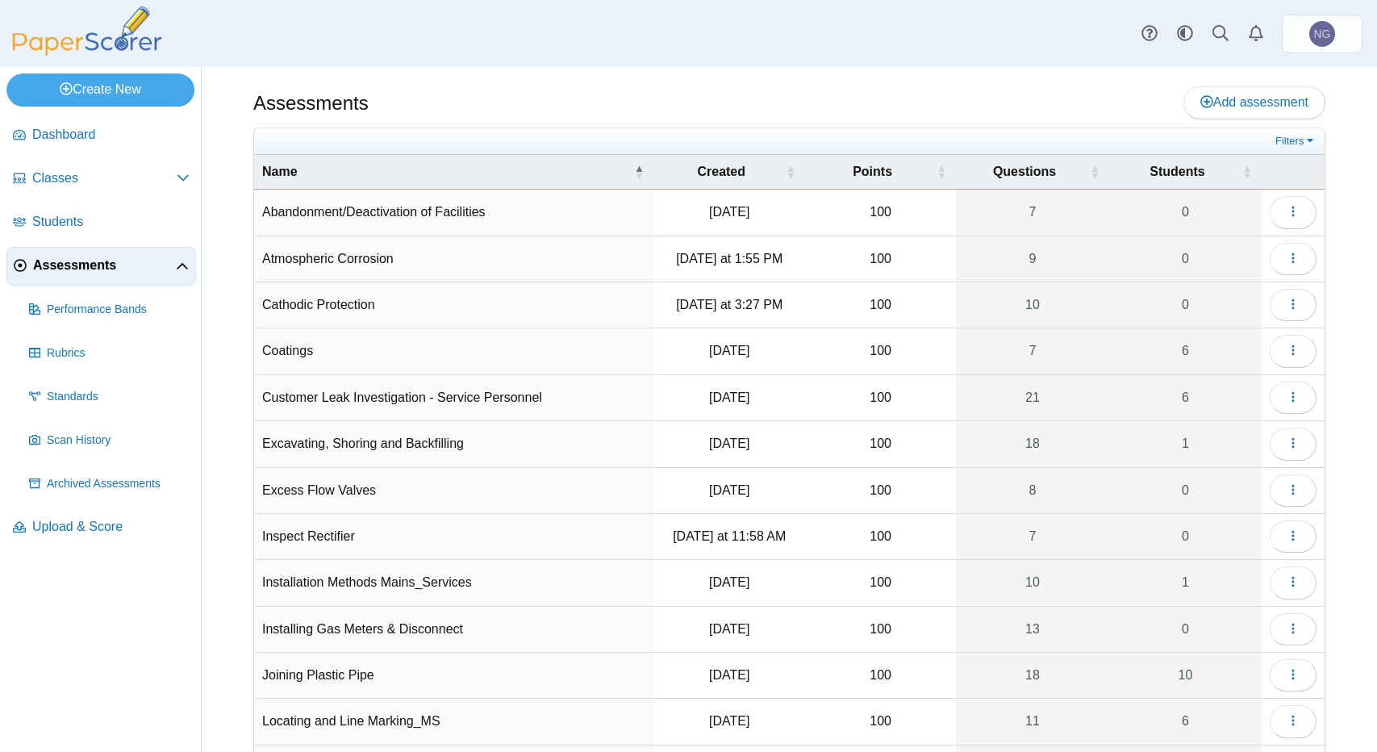
select select "**"
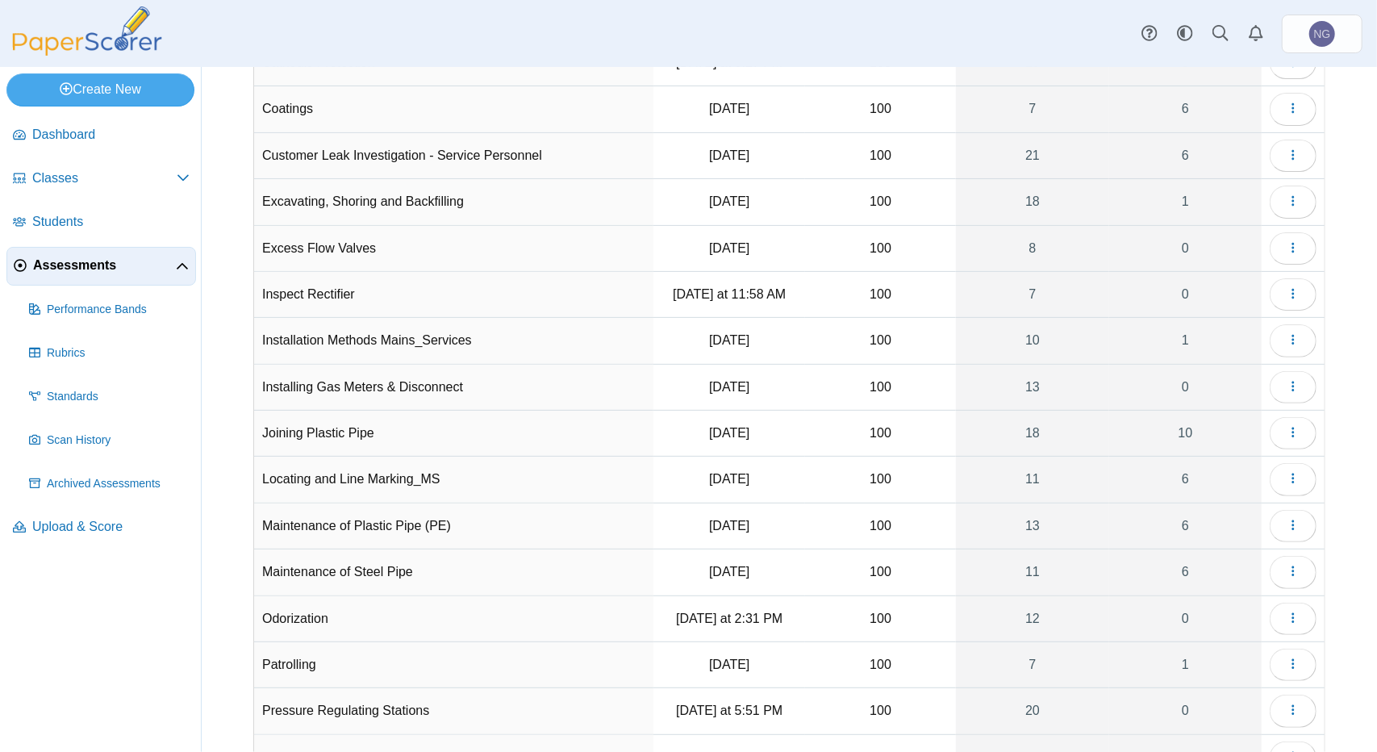
click at [84, 262] on span "Assessments" at bounding box center [104, 266] width 143 height 18
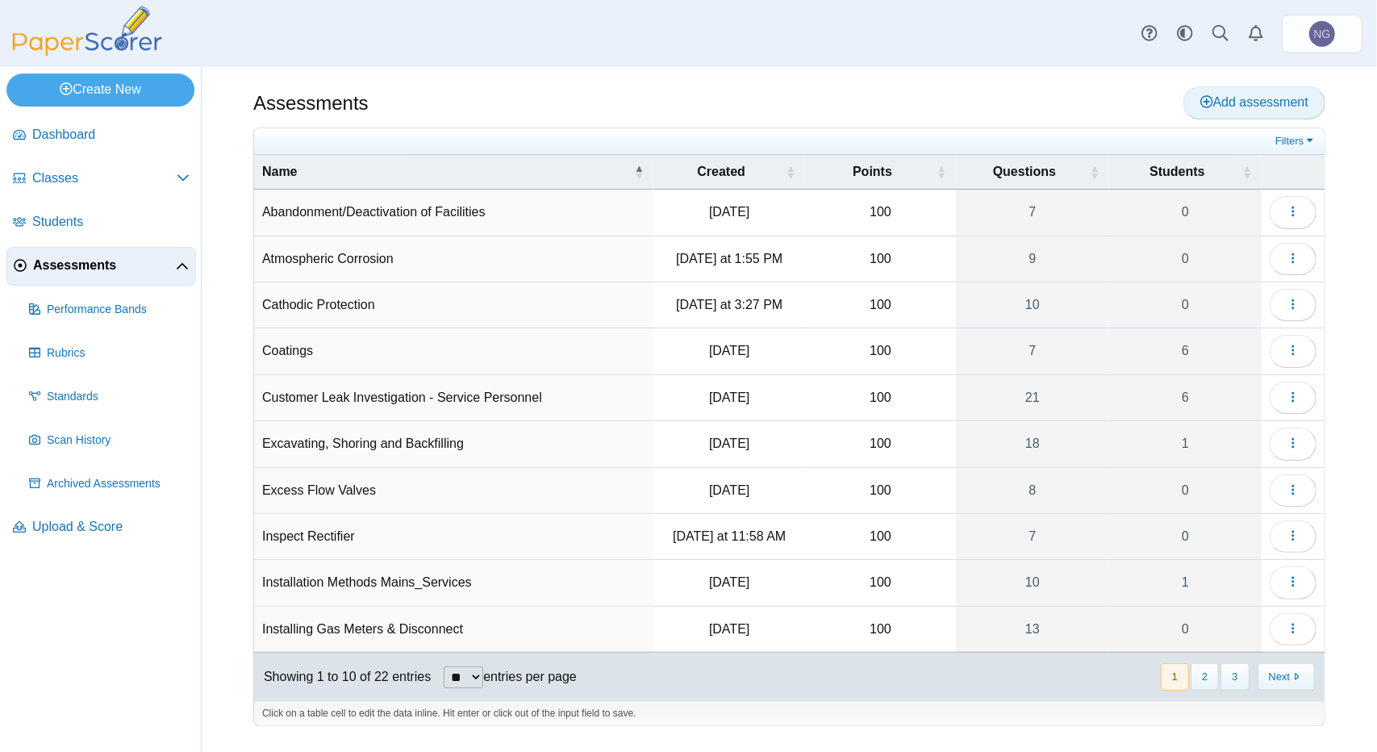
click at [1248, 115] on link "Add assessment" at bounding box center [1255, 102] width 142 height 32
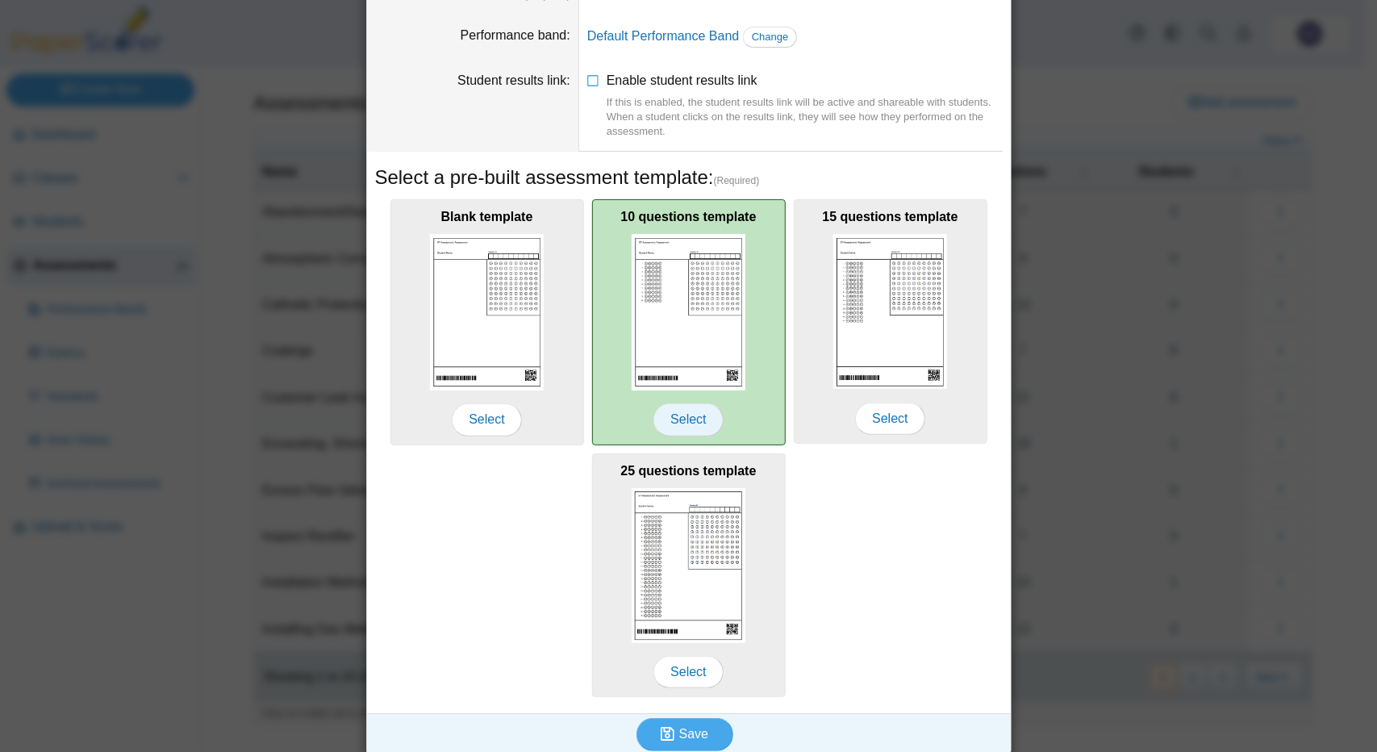
scroll to position [123, 0]
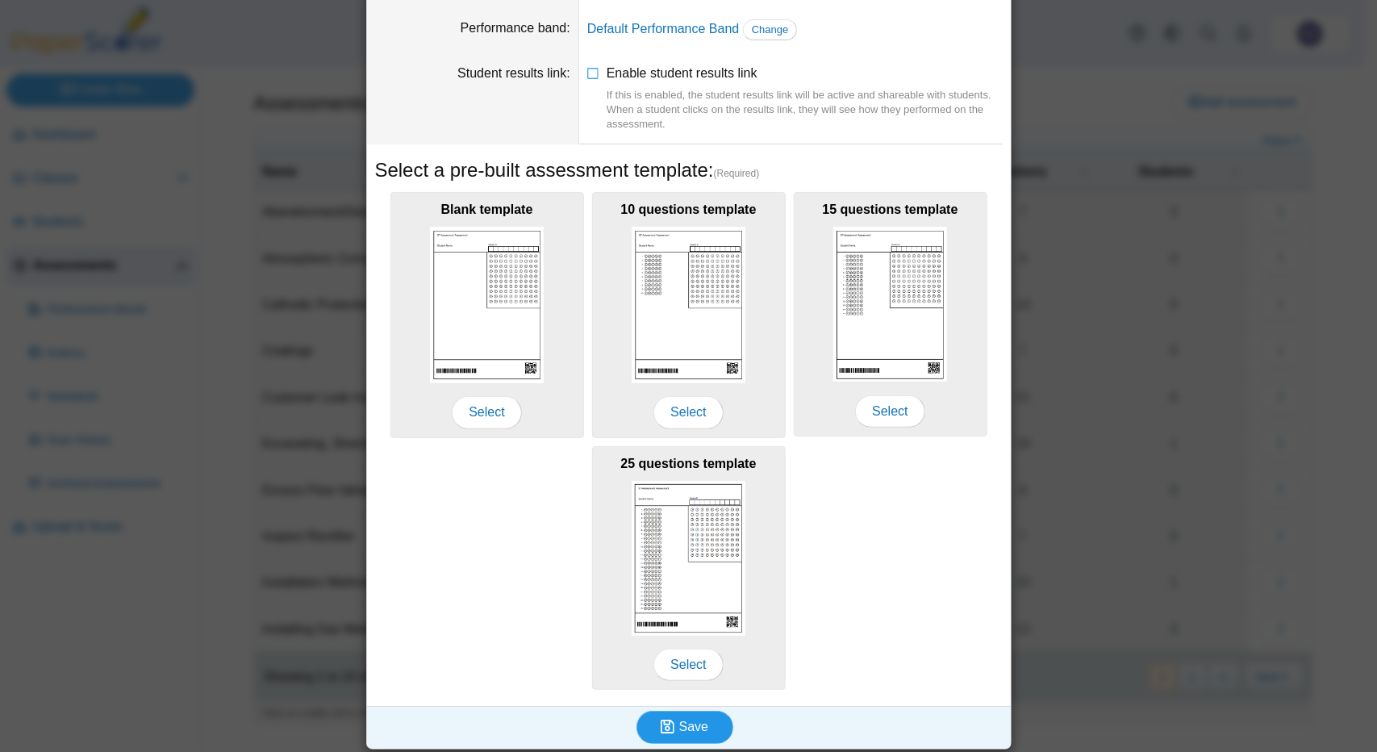
type input "**********"
click at [701, 727] on button "Save" at bounding box center [685, 727] width 97 height 32
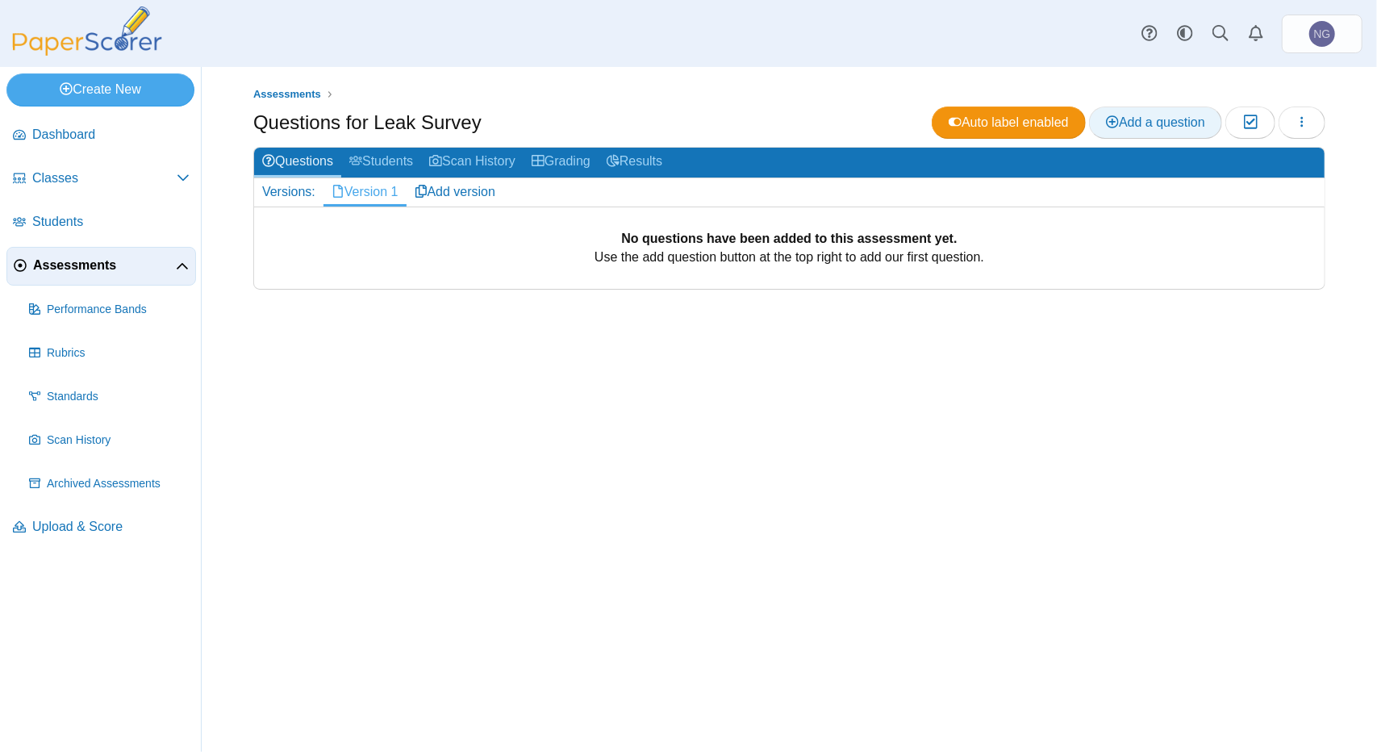
click at [1138, 130] on link "Add a question" at bounding box center [1155, 123] width 133 height 32
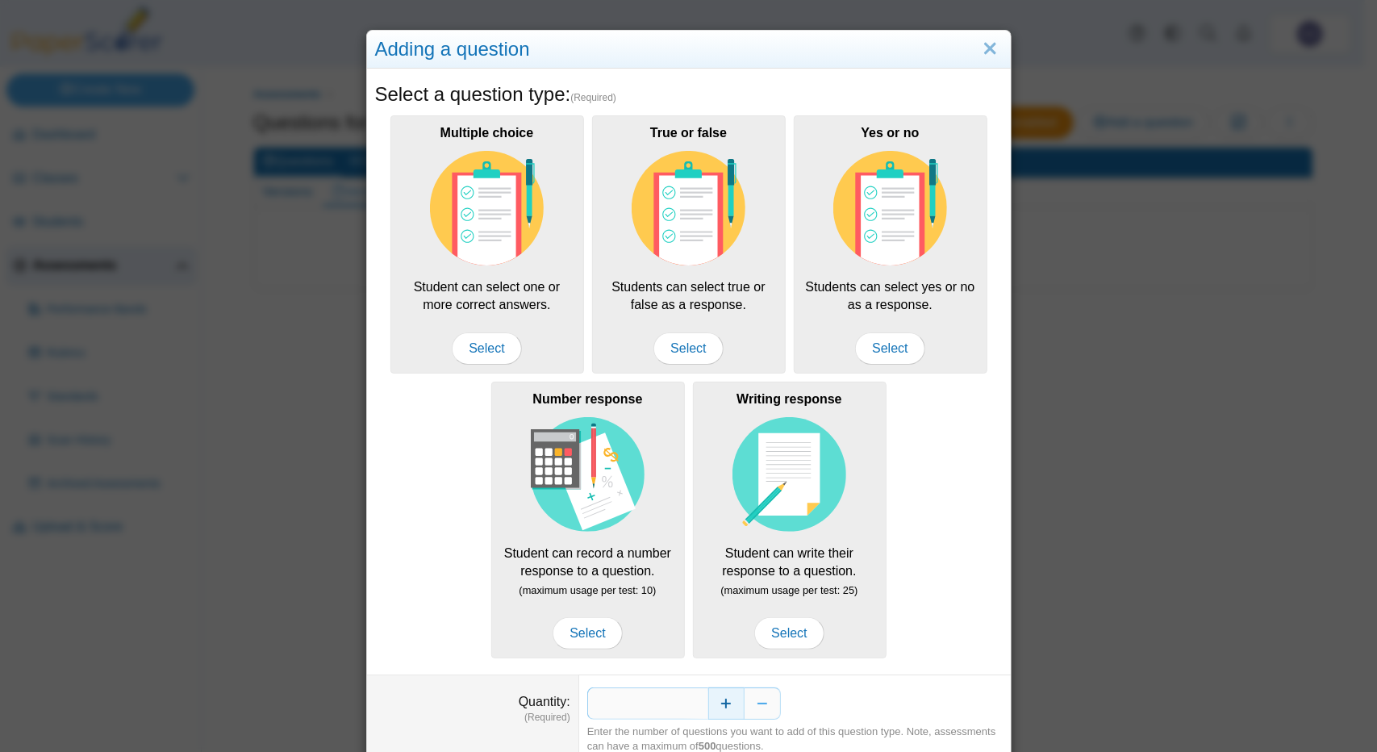
click at [728, 703] on button "Increase" at bounding box center [727, 704] width 36 height 32
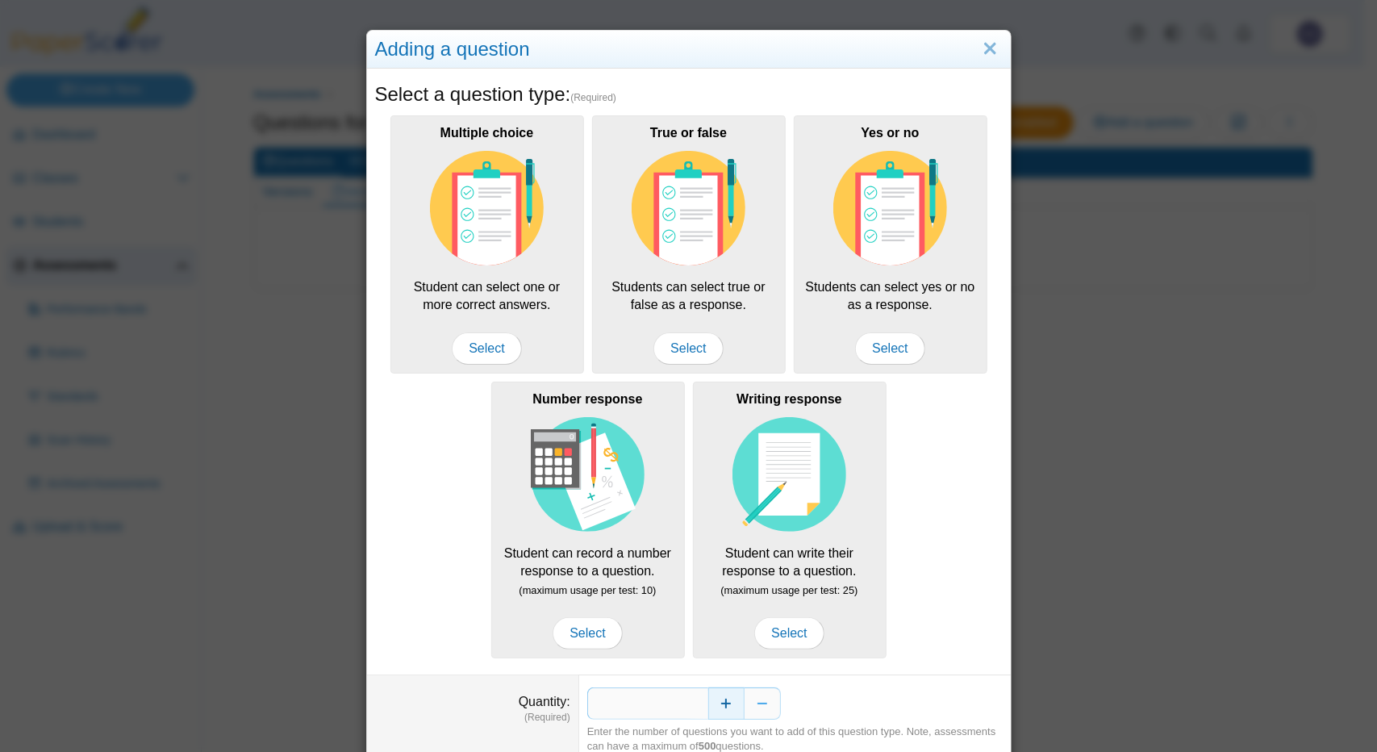
click at [728, 703] on button "Increase" at bounding box center [727, 704] width 36 height 32
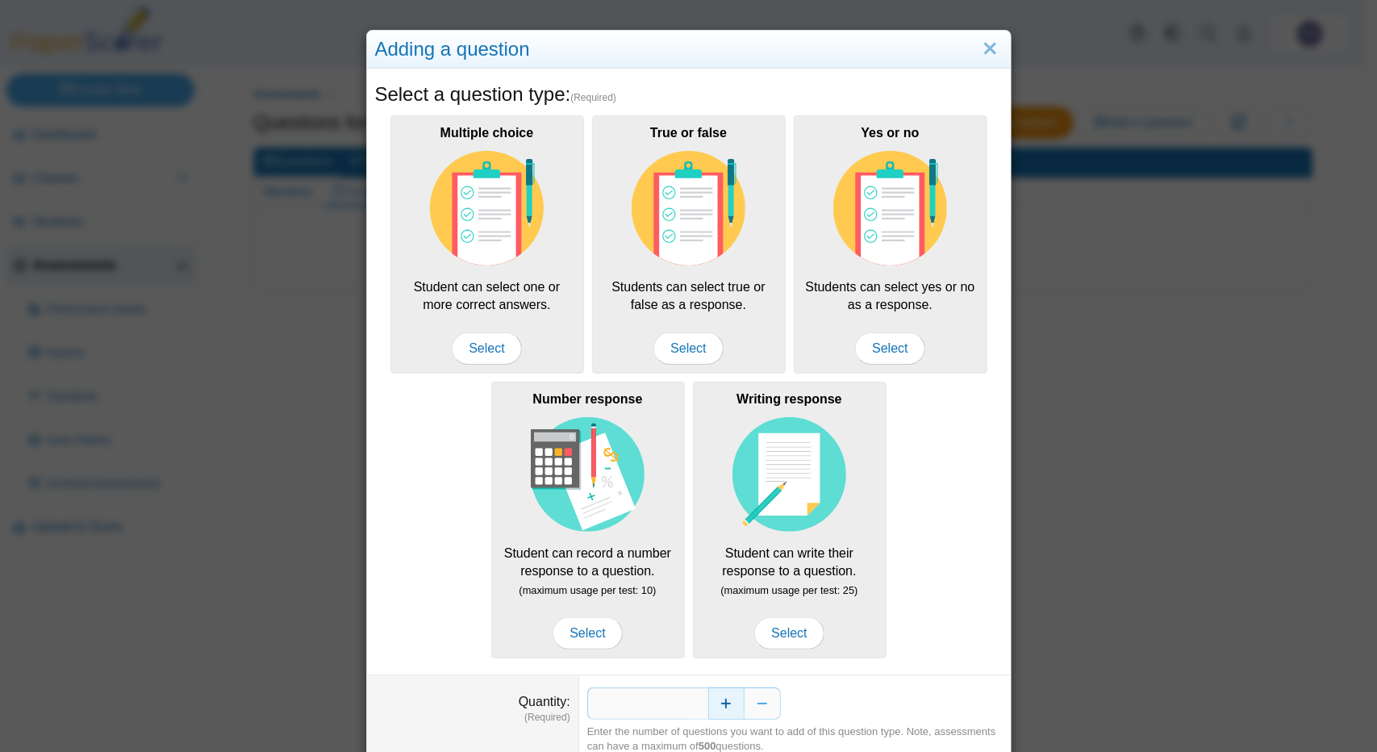
click at [728, 703] on button "Increase" at bounding box center [727, 704] width 36 height 32
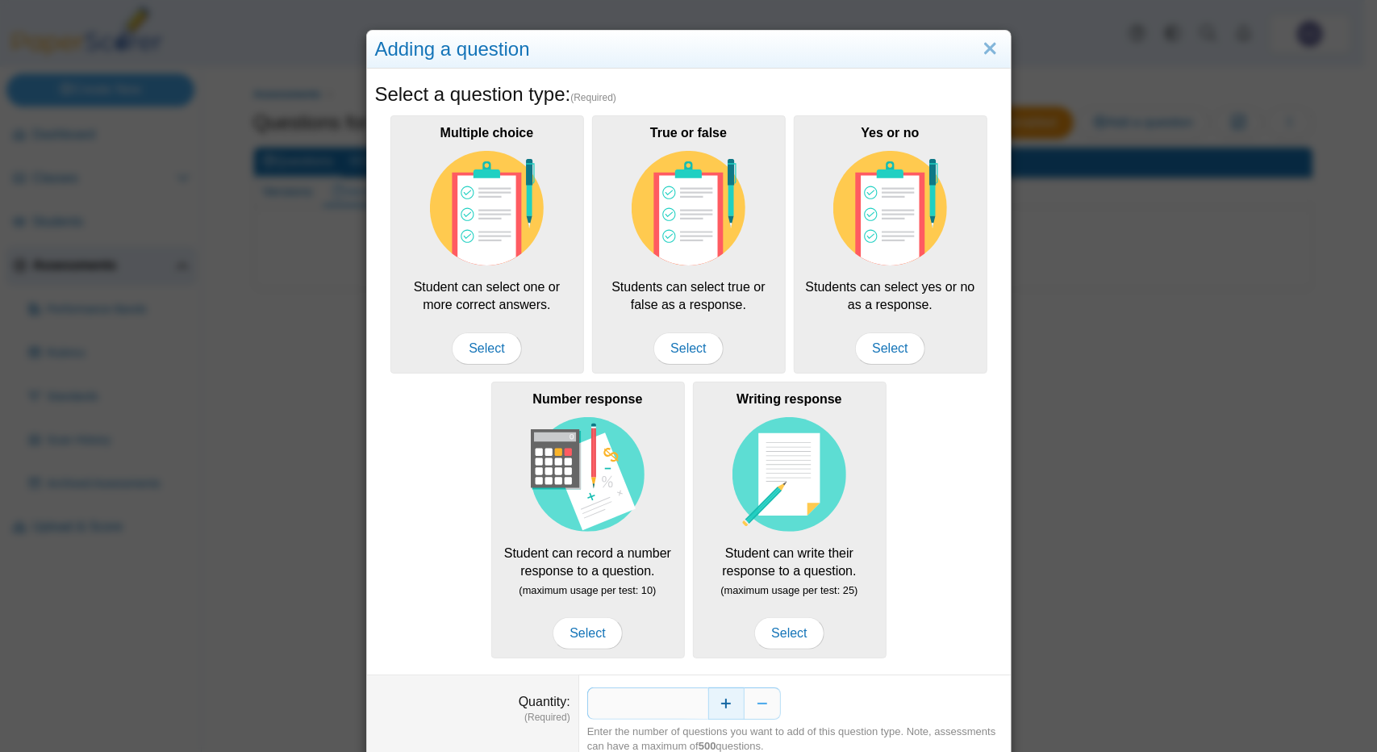
click at [728, 703] on button "Increase" at bounding box center [727, 704] width 36 height 32
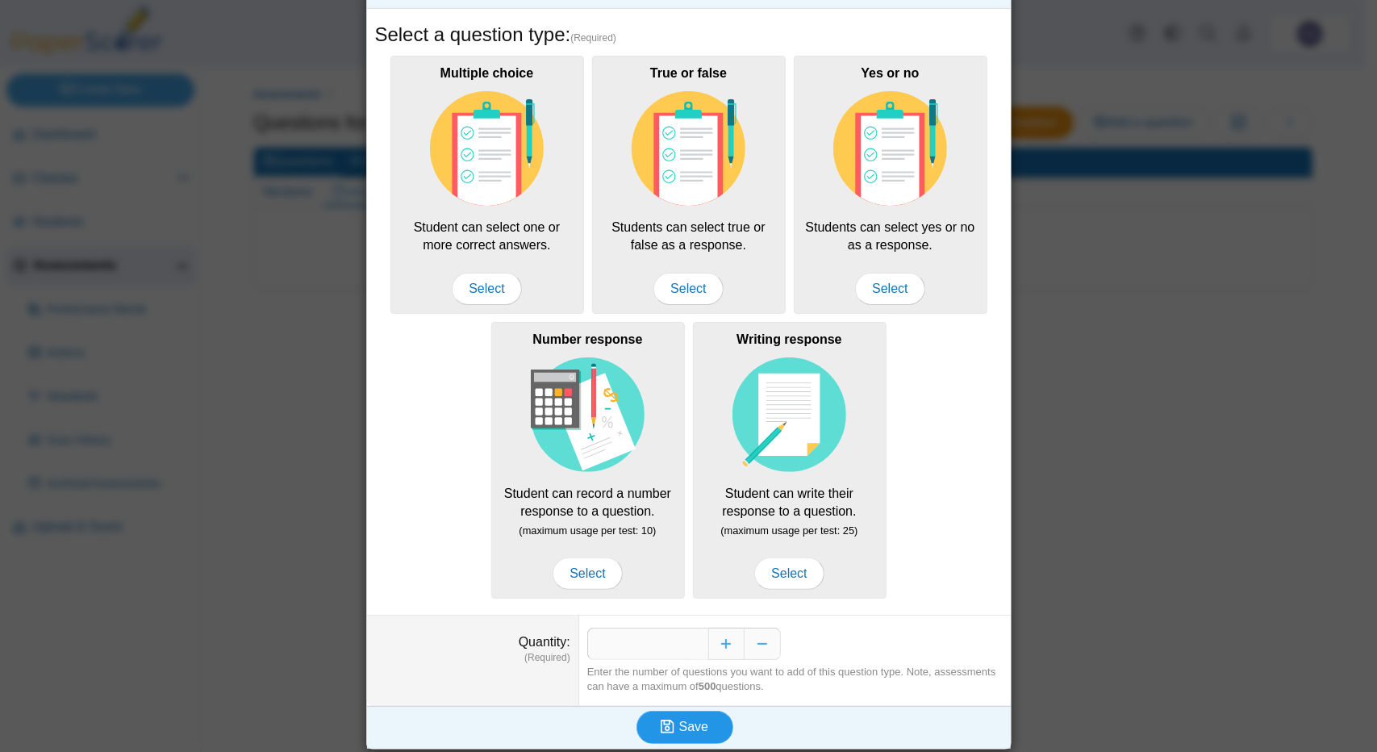
click at [691, 722] on span "Save" at bounding box center [693, 727] width 29 height 14
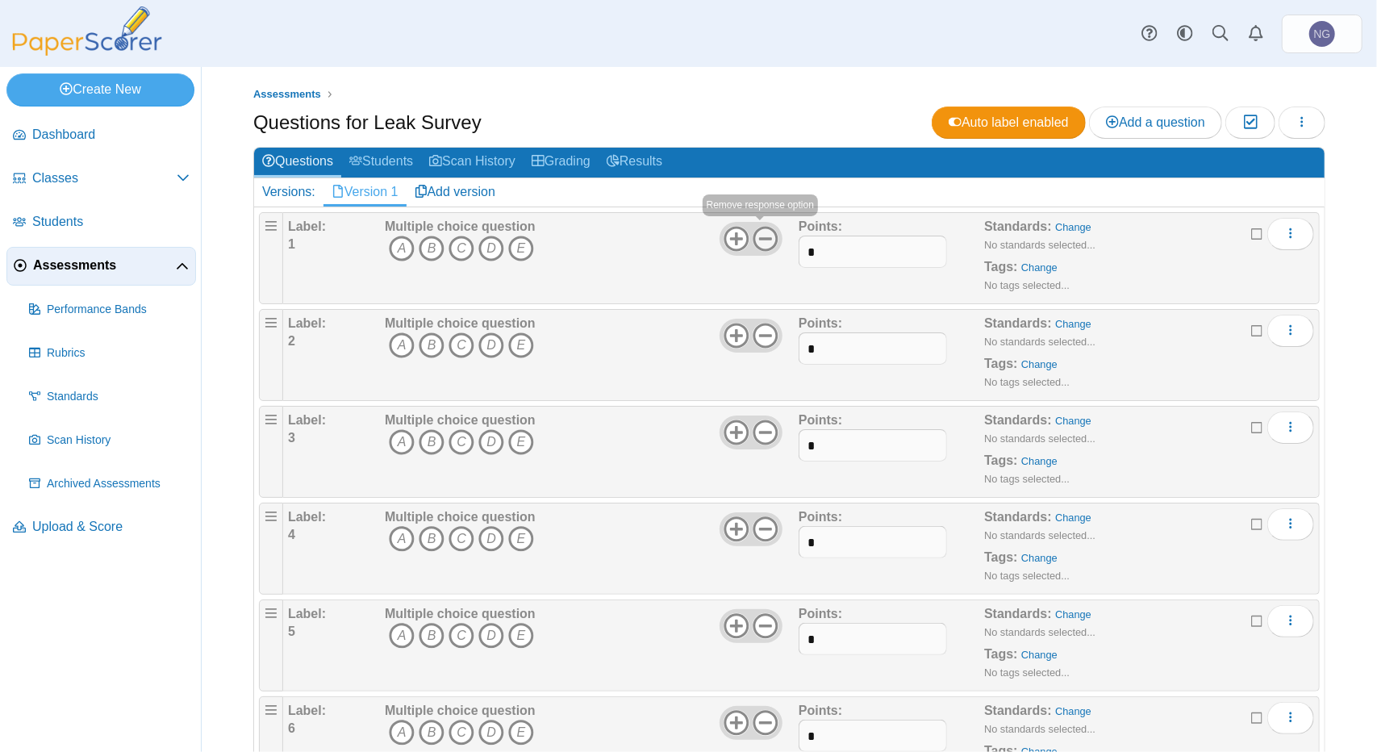
click at [760, 238] on icon at bounding box center [766, 239] width 26 height 26
click at [760, 329] on icon at bounding box center [766, 336] width 26 height 26
click at [760, 432] on icon at bounding box center [766, 433] width 26 height 26
click at [765, 529] on icon at bounding box center [766, 529] width 26 height 26
click at [758, 624] on icon at bounding box center [766, 626] width 26 height 26
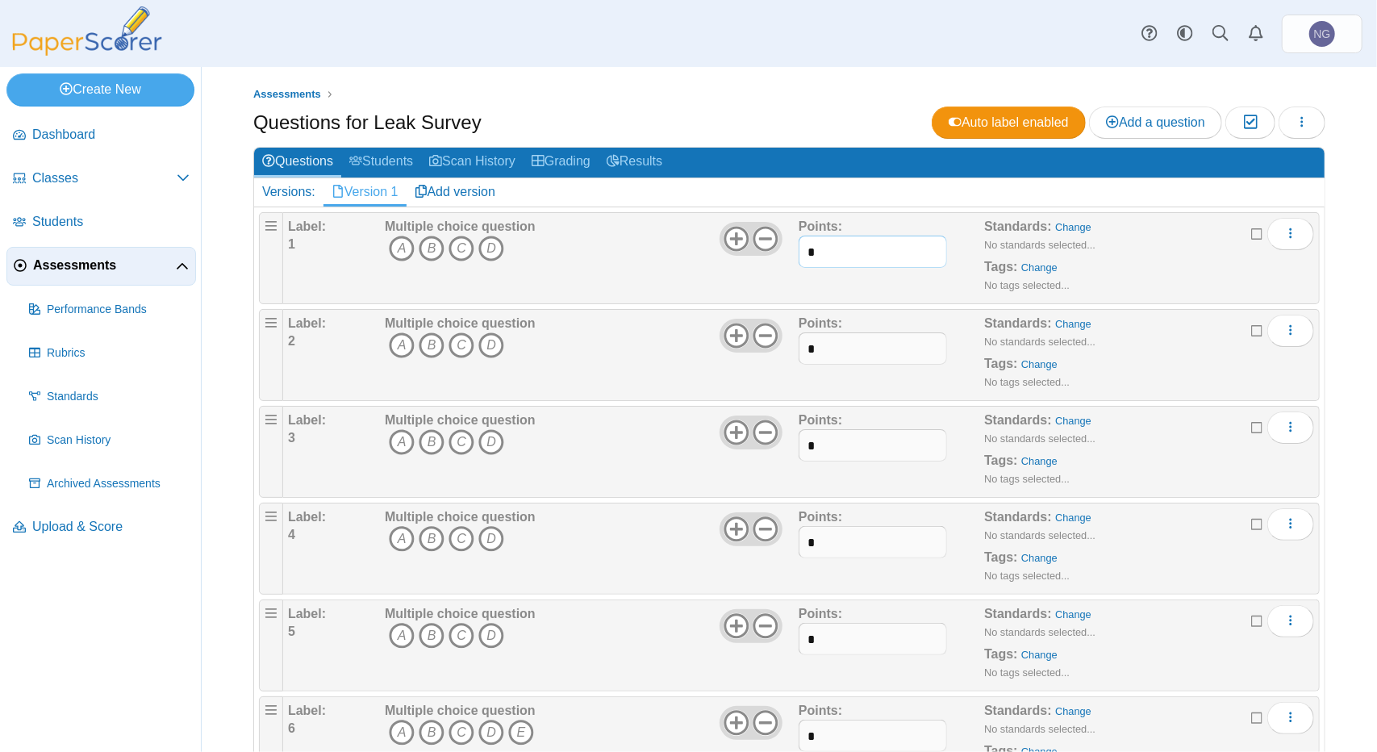
click at [824, 251] on input "*" at bounding box center [873, 252] width 148 height 32
drag, startPoint x: 823, startPoint y: 251, endPoint x: 780, endPoint y: 245, distance: 44.1
click at [780, 245] on div "Label: 1 Multiple choice question A B C D *" at bounding box center [801, 258] width 1026 height 81
drag, startPoint x: 840, startPoint y: 259, endPoint x: 796, endPoint y: 254, distance: 44.6
click at [799, 254] on input "*" at bounding box center [873, 252] width 148 height 32
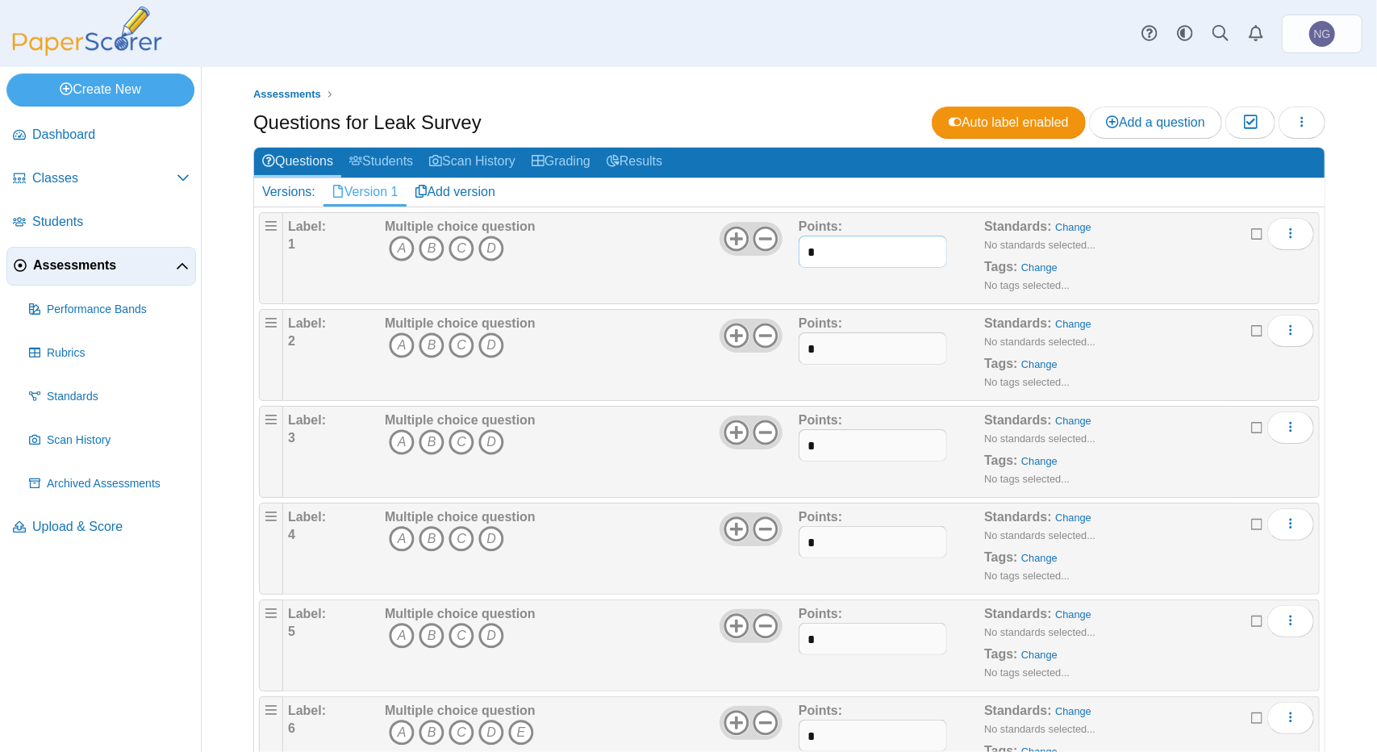
type input "*"
drag, startPoint x: 823, startPoint y: 342, endPoint x: 796, endPoint y: 353, distance: 29.4
click at [799, 353] on input "*" at bounding box center [873, 348] width 148 height 32
paste input "text"
type input "*"
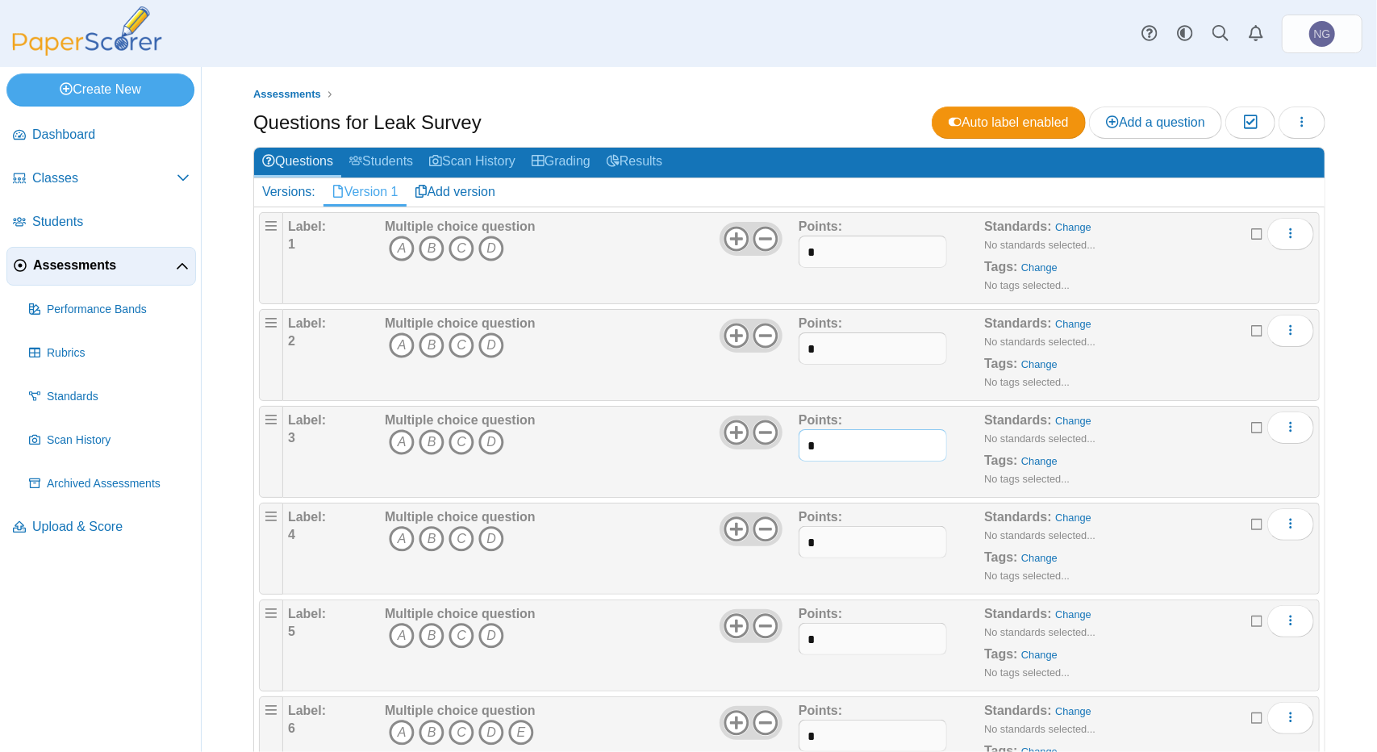
drag, startPoint x: 826, startPoint y: 456, endPoint x: 801, endPoint y: 454, distance: 25.9
click at [801, 454] on input "*" at bounding box center [873, 445] width 148 height 32
paste input "text"
type input "*"
drag, startPoint x: 824, startPoint y: 541, endPoint x: 760, endPoint y: 541, distance: 63.8
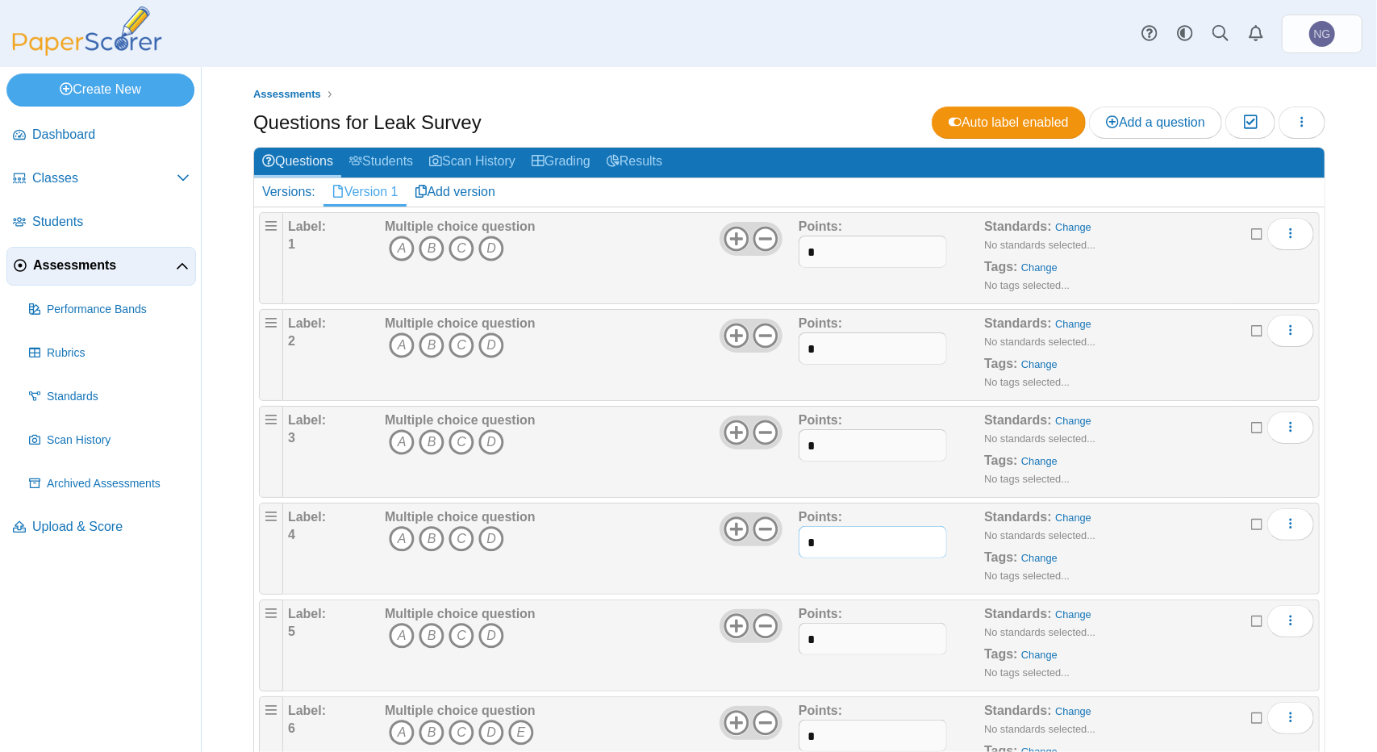
click at [760, 541] on div "Label: 4 Multiple choice question A B C D *" at bounding box center [801, 548] width 1026 height 81
paste input "text"
type input "*"
drag, startPoint x: 830, startPoint y: 631, endPoint x: 780, endPoint y: 633, distance: 50.1
click at [780, 633] on div "Label: 5 Multiple choice question A B C D *" at bounding box center [801, 645] width 1026 height 81
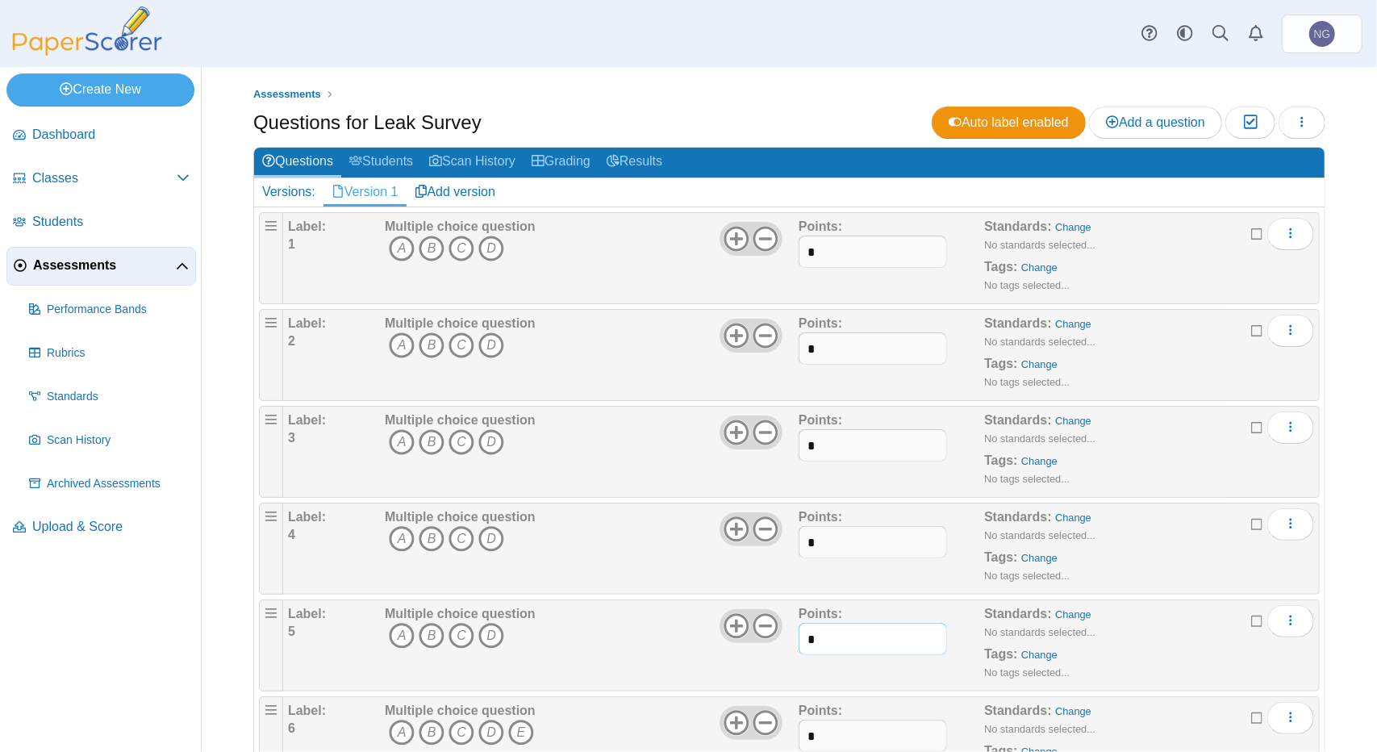
paste input "text"
type input "*"
drag, startPoint x: 819, startPoint y: 732, endPoint x: 801, endPoint y: 732, distance: 18.6
click at [801, 732] on input "*" at bounding box center [873, 736] width 148 height 32
paste input "text"
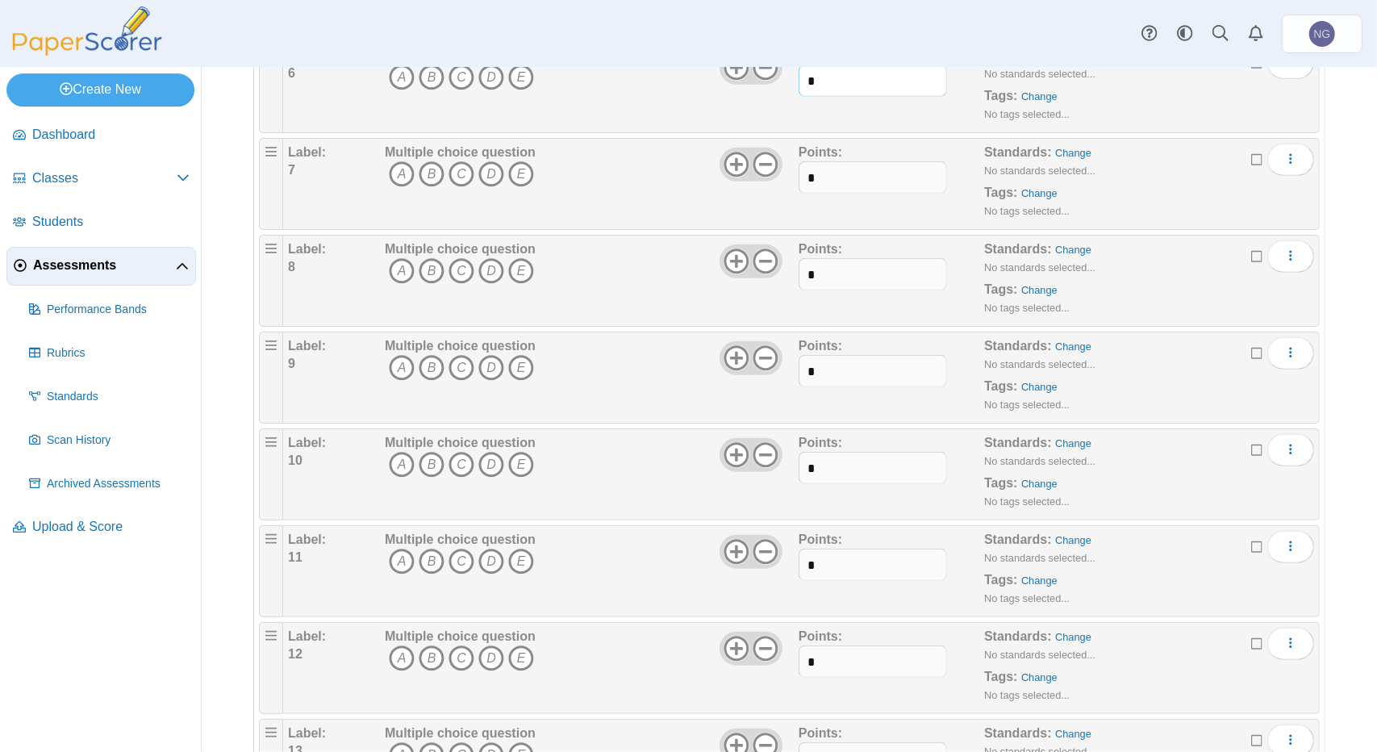
scroll to position [646, 0]
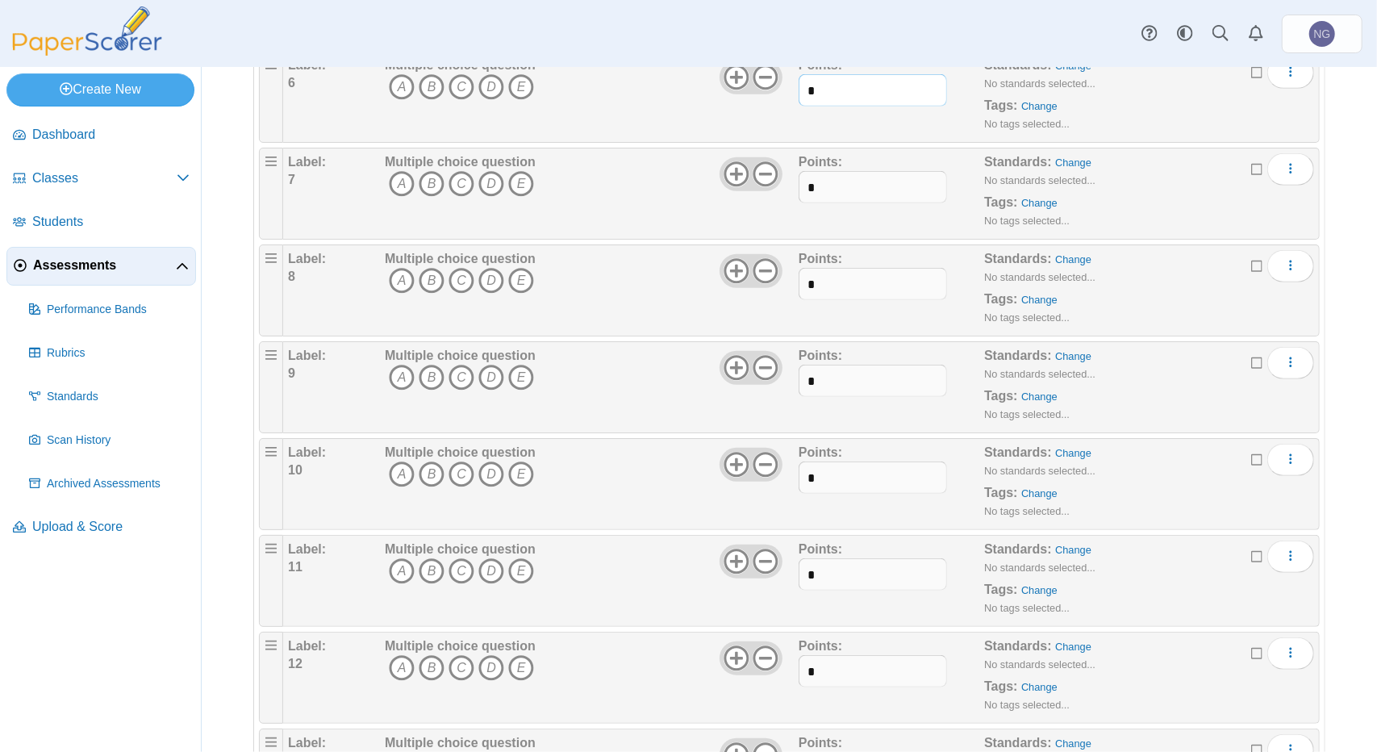
type input "*"
drag, startPoint x: 812, startPoint y: 191, endPoint x: 786, endPoint y: 192, distance: 25.8
click at [786, 192] on div "Label: 7 Multiple choice question A B C D E *" at bounding box center [801, 193] width 1026 height 81
paste input "text"
type input "*"
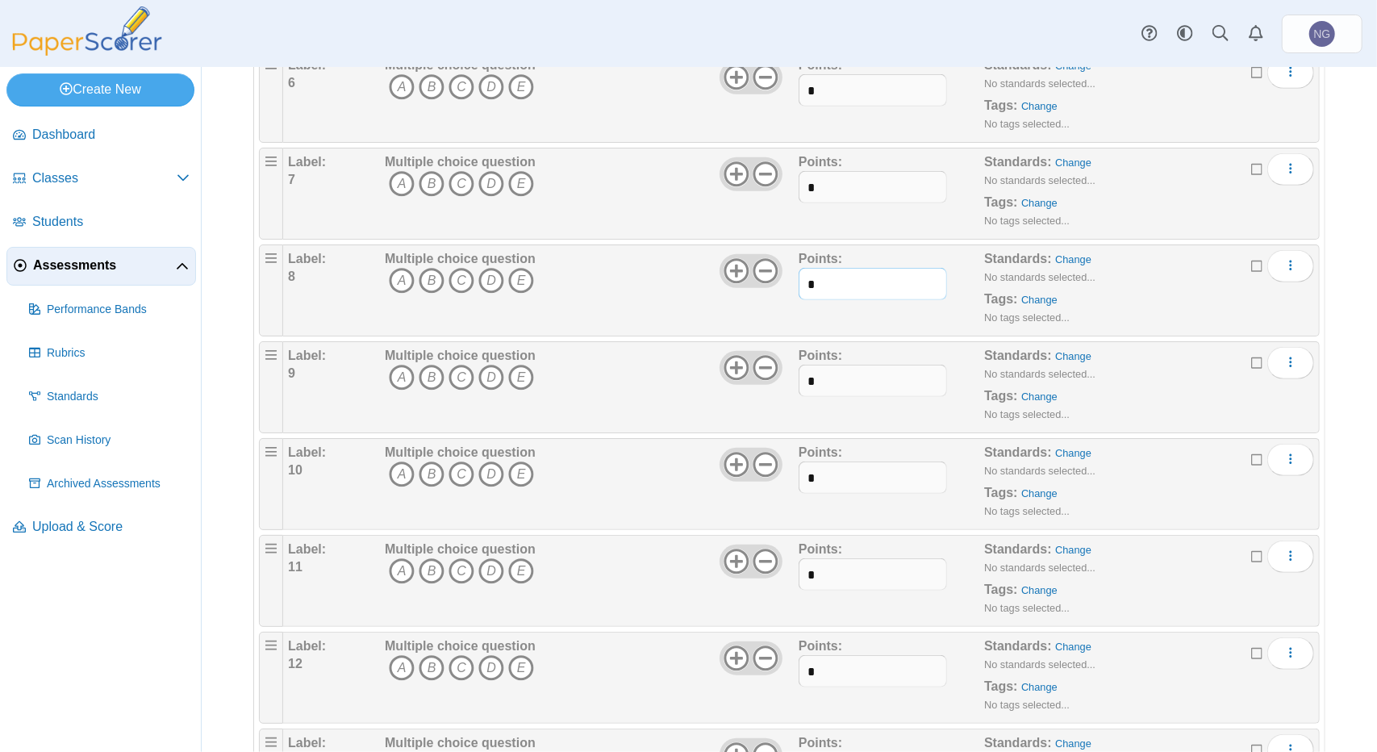
drag, startPoint x: 810, startPoint y: 274, endPoint x: 773, endPoint y: 278, distance: 37.3
click at [773, 278] on div "Label: 8 Multiple choice question A B C D E *" at bounding box center [801, 290] width 1026 height 81
paste input "text"
type input "*"
drag, startPoint x: 825, startPoint y: 377, endPoint x: 768, endPoint y: 380, distance: 56.6
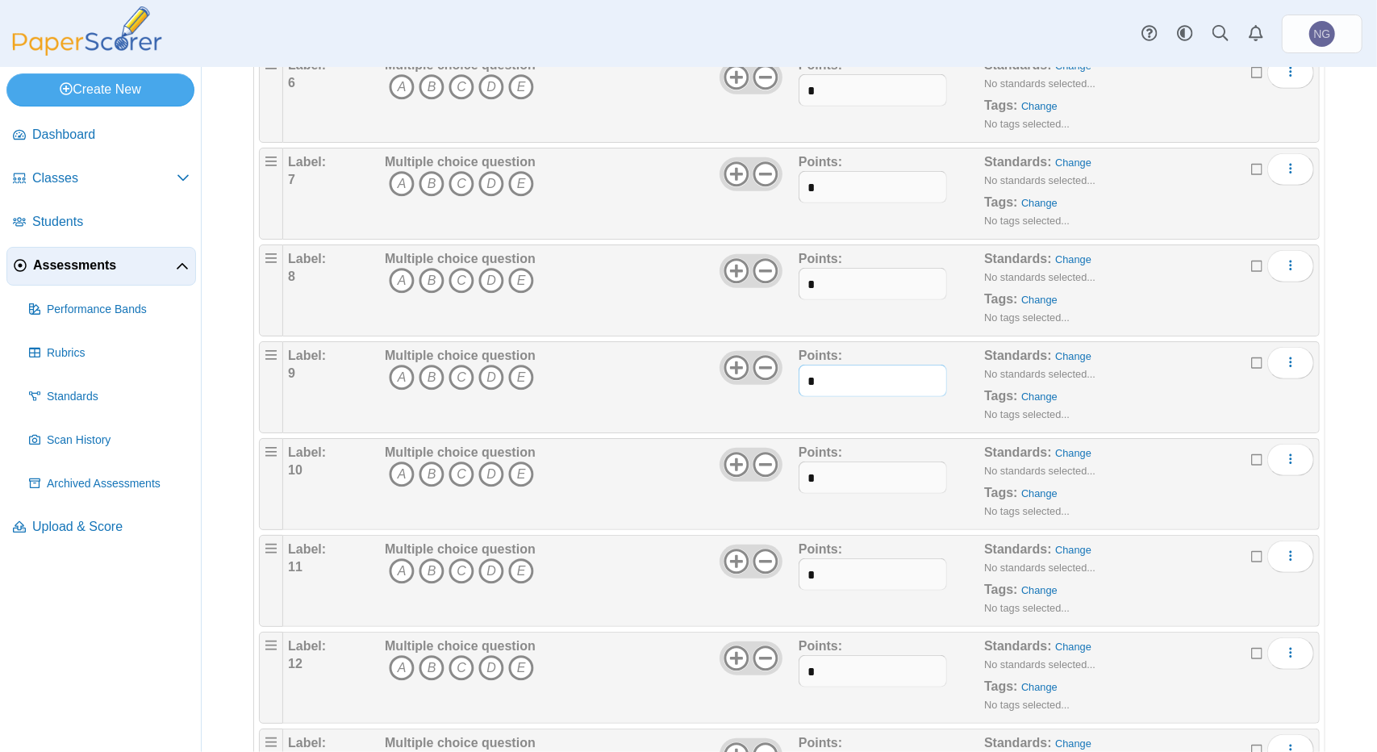
click at [768, 380] on div "Label: 9 Multiple choice question A B C D E *" at bounding box center [801, 387] width 1026 height 81
paste input "text"
type input "*"
drag, startPoint x: 813, startPoint y: 470, endPoint x: 787, endPoint y: 470, distance: 26.6
click at [787, 470] on div "Label: 10 Multiple choice question A B C D E *" at bounding box center [801, 484] width 1026 height 81
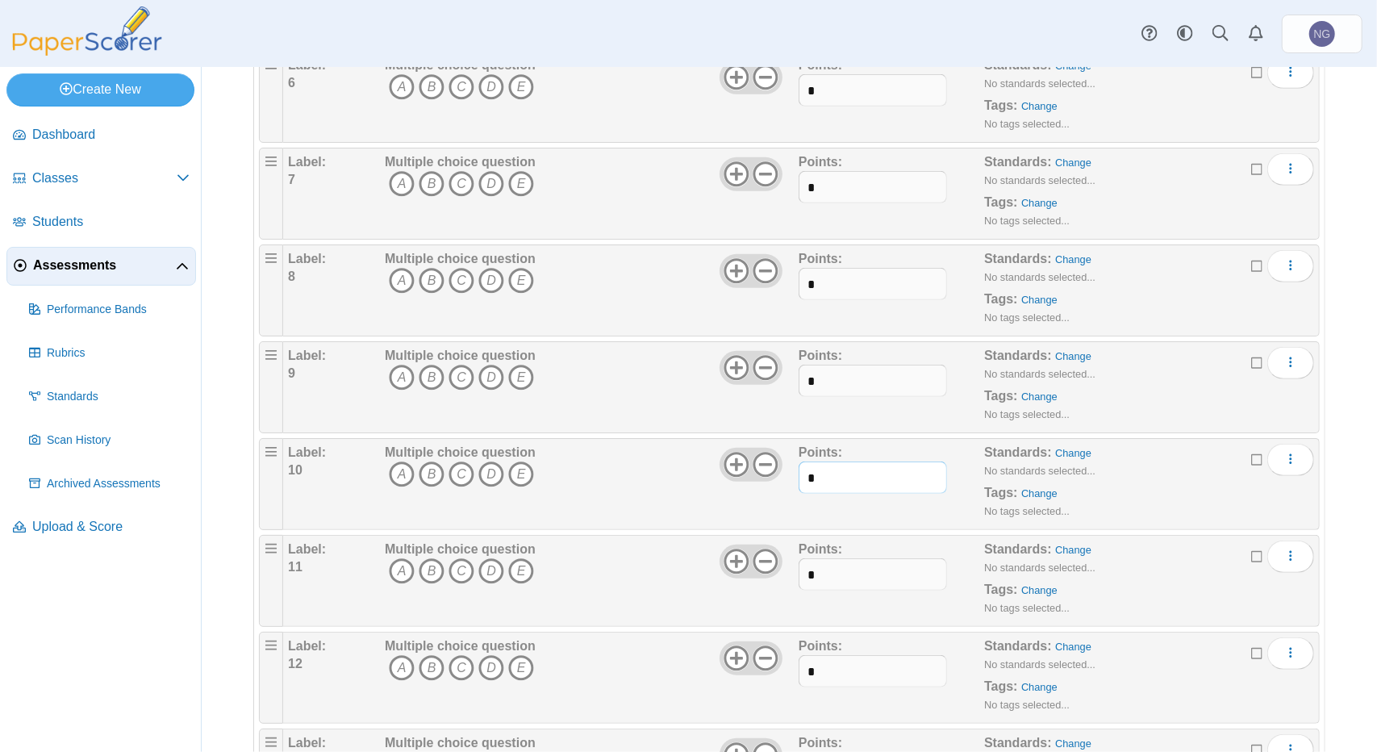
paste input "text"
type input "*"
drag, startPoint x: 828, startPoint y: 569, endPoint x: 783, endPoint y: 566, distance: 45.3
click at [783, 566] on div "Label: 11 Multiple choice question A B C D E *" at bounding box center [801, 581] width 1026 height 81
paste input "text"
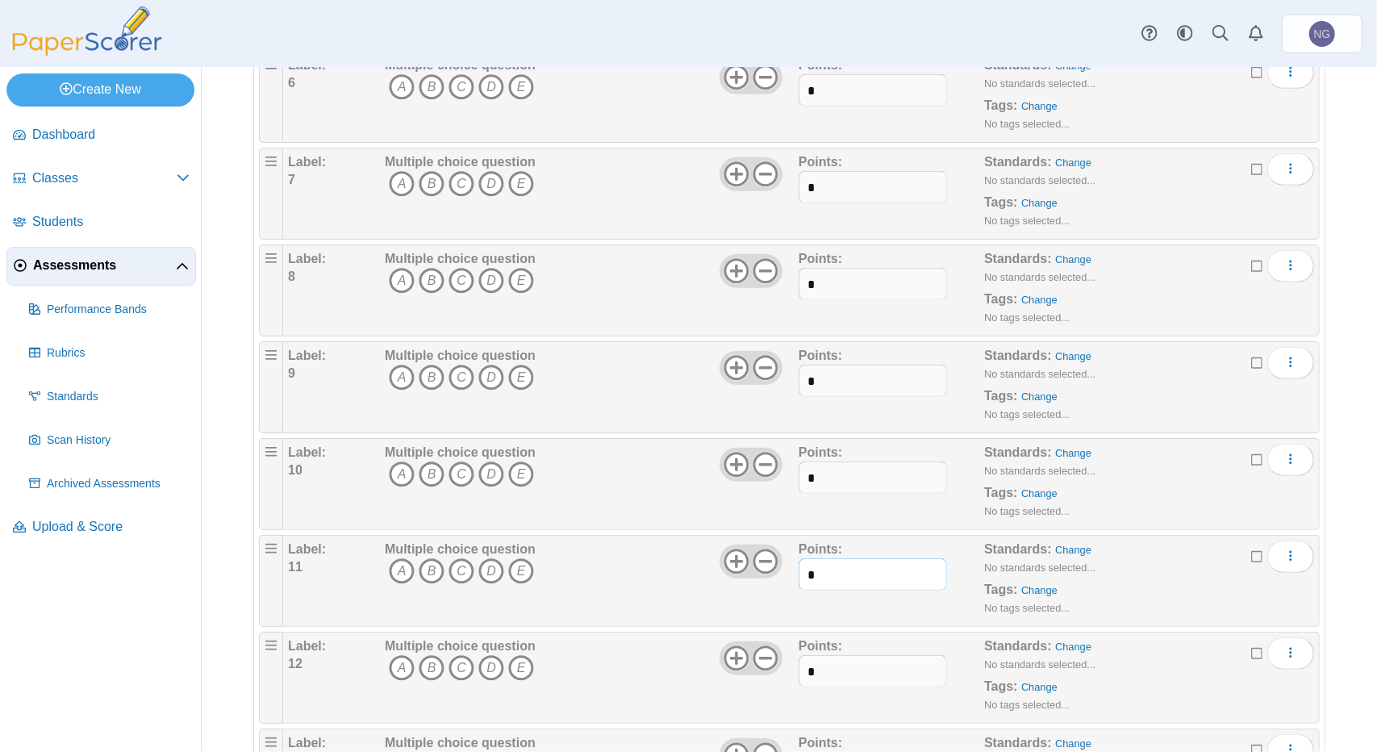
type input "*"
drag, startPoint x: 826, startPoint y: 660, endPoint x: 786, endPoint y: 663, distance: 39.6
click at [786, 663] on div "Label: 12 Multiple choice question A B C D E *" at bounding box center [801, 678] width 1026 height 81
paste input "text"
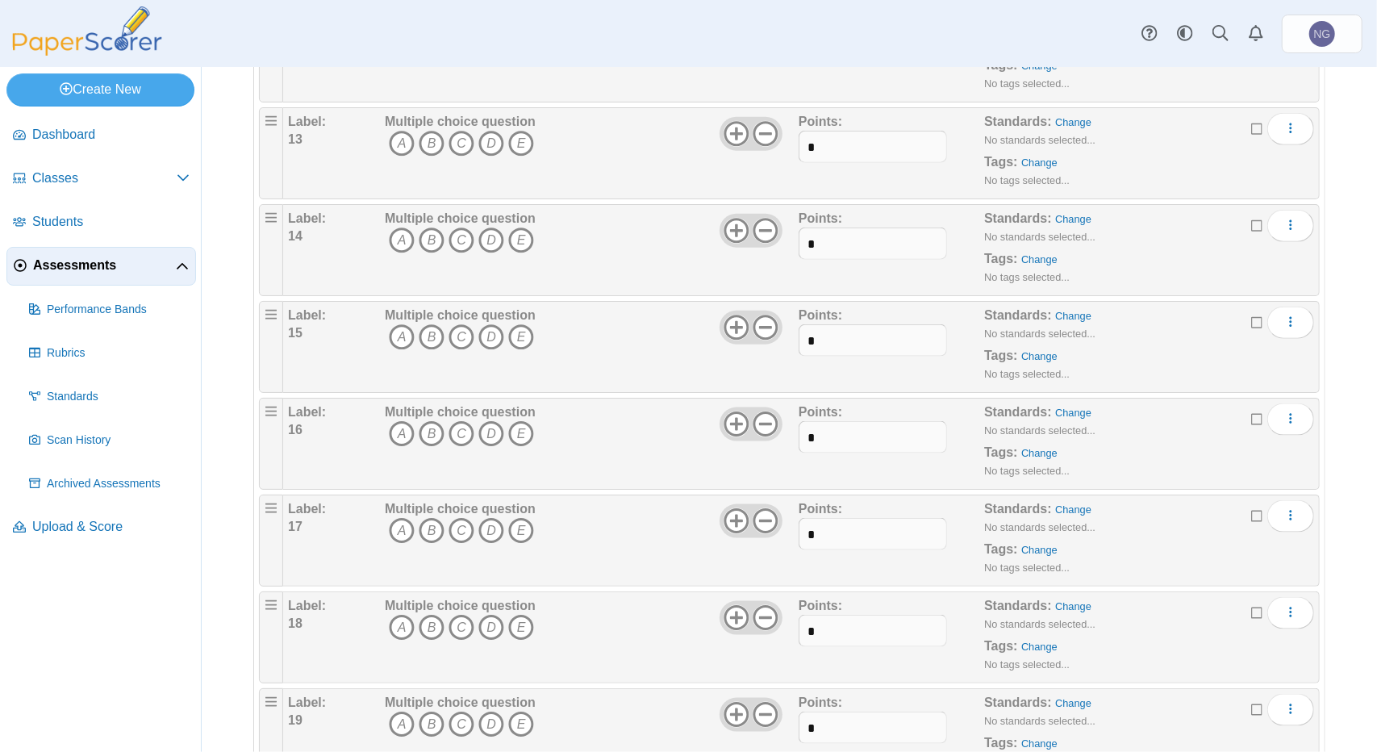
scroll to position [1173, 0]
type input "*"
drag, startPoint x: 816, startPoint y: 231, endPoint x: 788, endPoint y: 236, distance: 28.8
click at [788, 236] on div "Label: 13 Multiple choice question A B C D E *" at bounding box center [801, 247] width 1026 height 81
paste input "text"
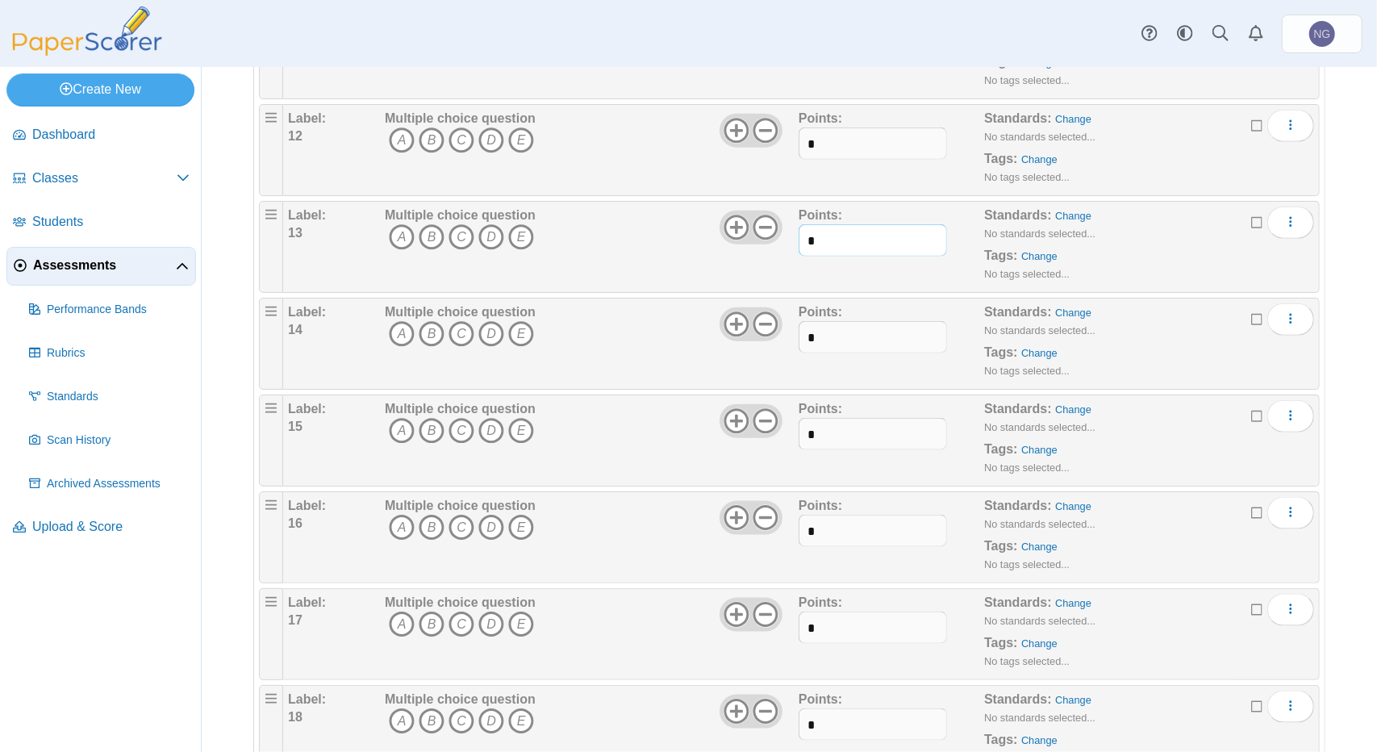
type input "*"
drag, startPoint x: 812, startPoint y: 327, endPoint x: 793, endPoint y: 328, distance: 18.6
click at [799, 328] on input "*" at bounding box center [873, 337] width 148 height 32
paste input "text"
type input "*"
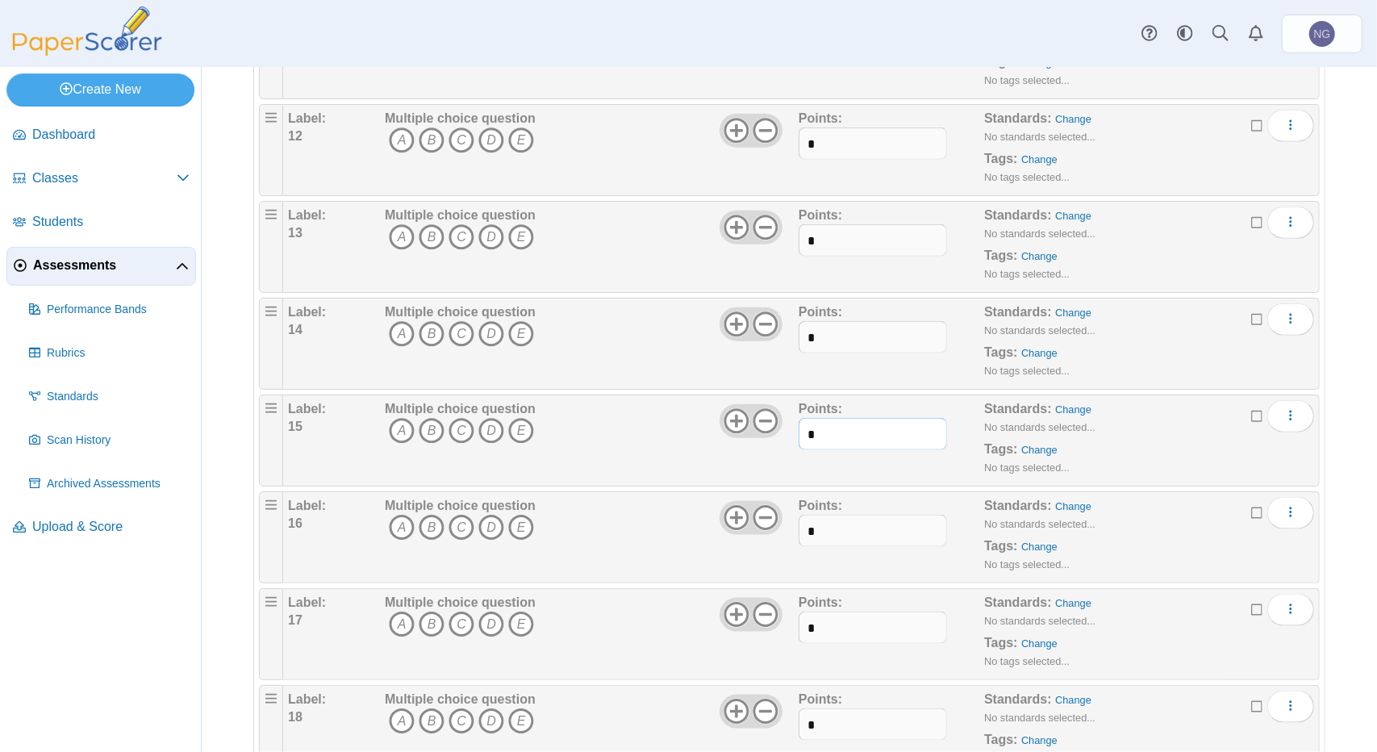
drag, startPoint x: 822, startPoint y: 428, endPoint x: 786, endPoint y: 424, distance: 36.6
click at [786, 424] on div "Label: 15 Multiple choice question A B C D E *" at bounding box center [801, 440] width 1026 height 81
paste input "text"
type input "*"
drag, startPoint x: 833, startPoint y: 524, endPoint x: 785, endPoint y: 506, distance: 50.8
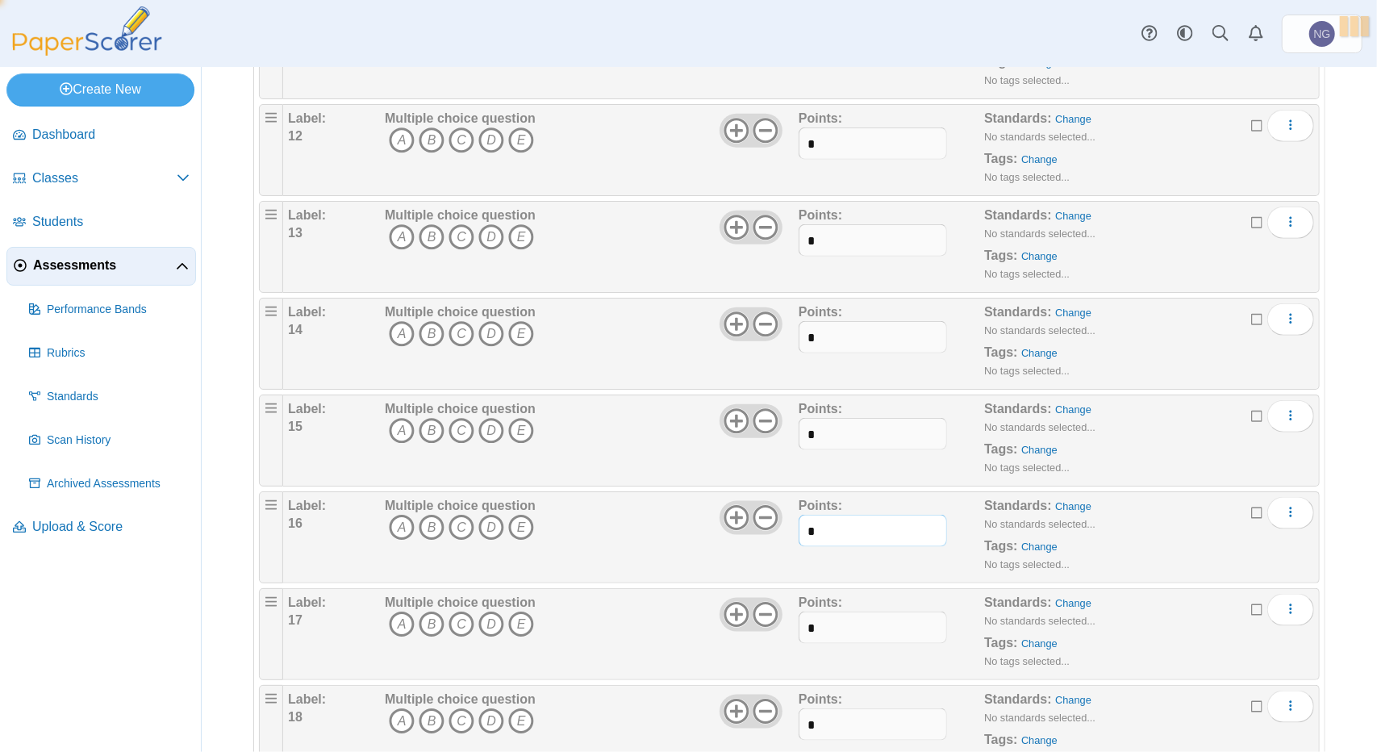
click at [788, 512] on div "Label: 16 Multiple choice question A B C D E *" at bounding box center [801, 537] width 1026 height 81
paste input "text"
type input "*"
drag, startPoint x: 817, startPoint y: 619, endPoint x: 794, endPoint y: 619, distance: 23.4
click at [799, 619] on input "*" at bounding box center [873, 628] width 148 height 32
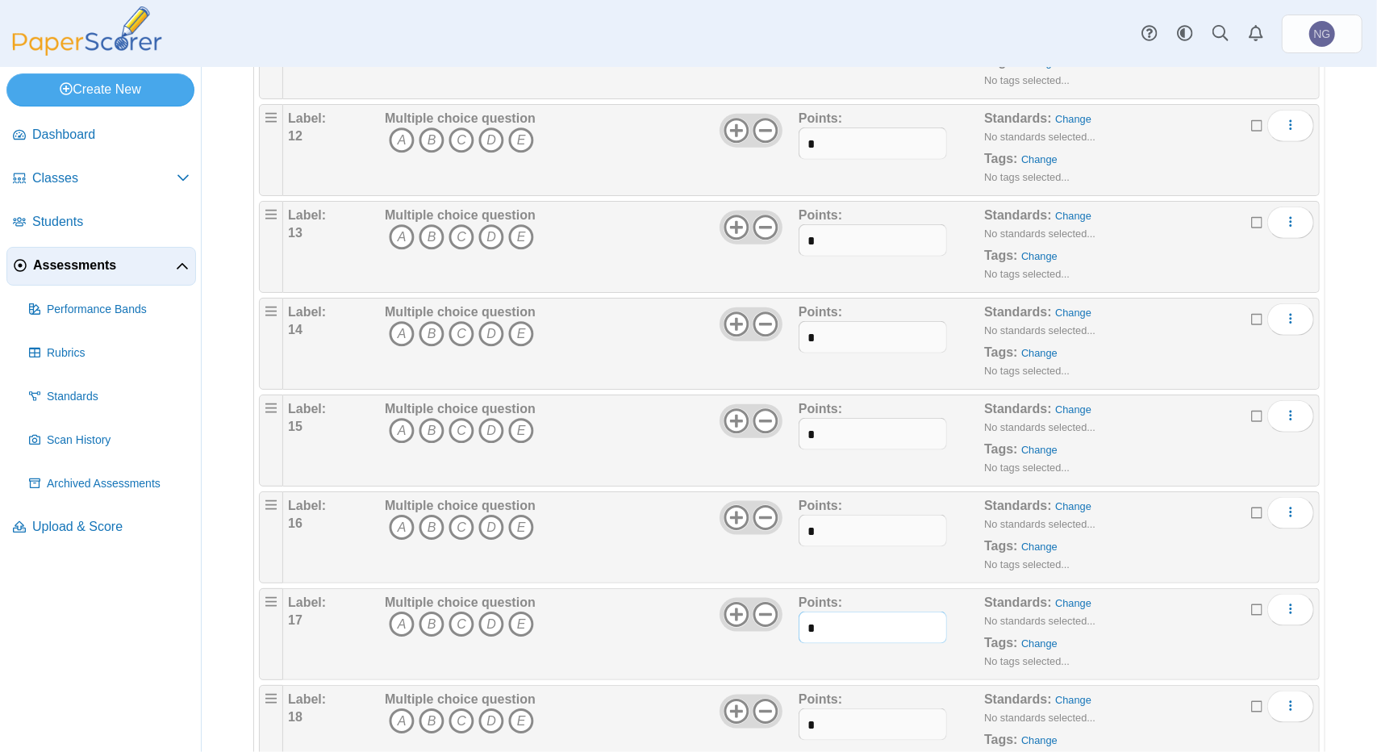
paste input "text"
type input "*"
drag, startPoint x: 817, startPoint y: 710, endPoint x: 784, endPoint y: 709, distance: 32.3
click at [784, 709] on div "Label: 18 Multiple choice question A B C D E *" at bounding box center [801, 731] width 1026 height 81
paste input "text"
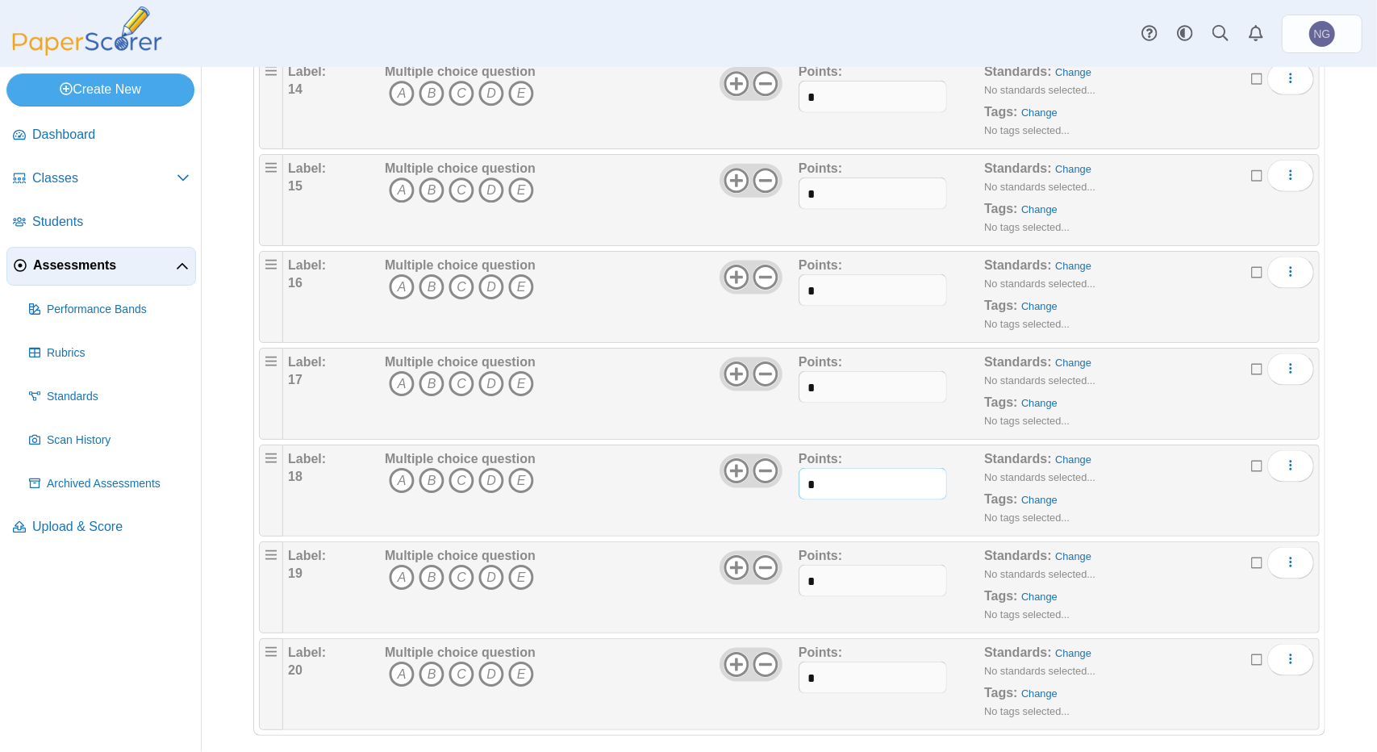
scroll to position [1415, 0]
type input "*"
drag, startPoint x: 816, startPoint y: 569, endPoint x: 780, endPoint y: 564, distance: 36.6
click at [780, 564] on div "Label: 19 Multiple choice question A B C D E *" at bounding box center [801, 586] width 1026 height 81
paste input "text"
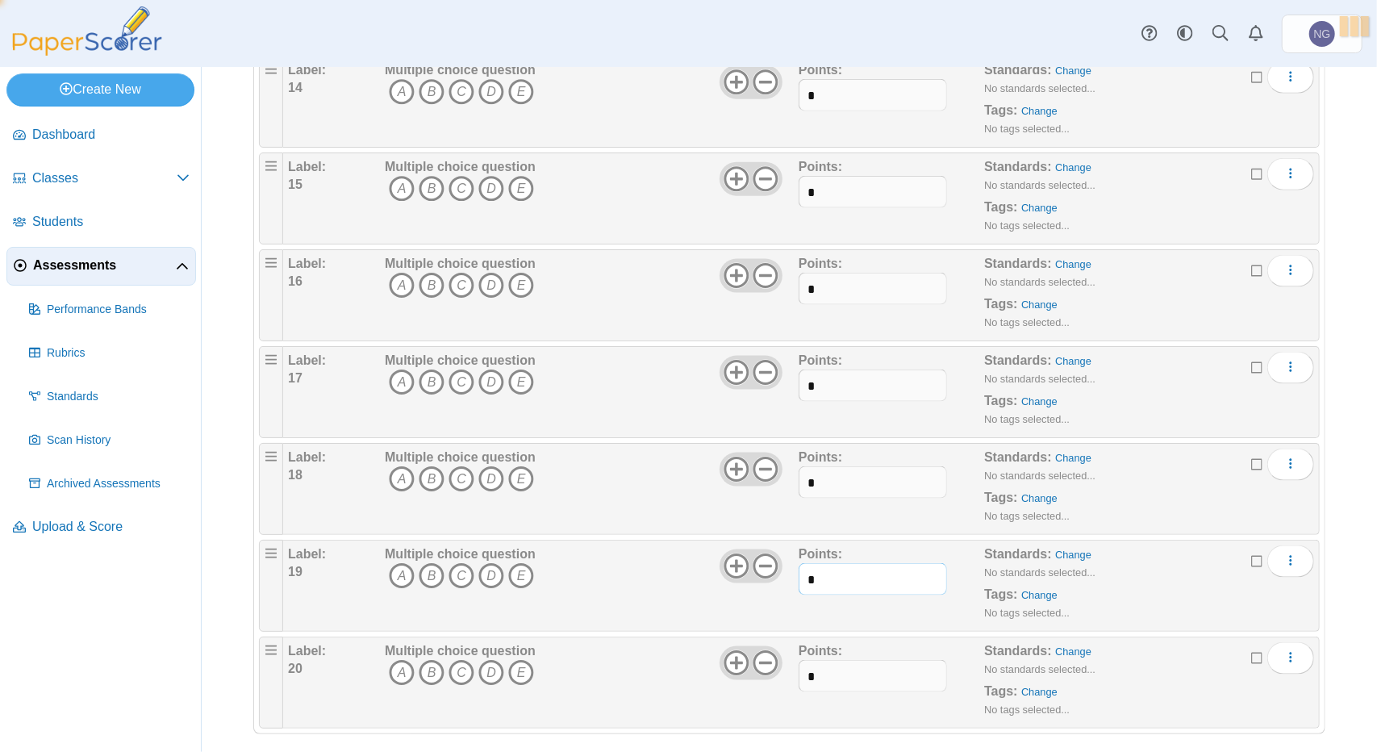
type input "*"
drag, startPoint x: 820, startPoint y: 667, endPoint x: 795, endPoint y: 665, distance: 25.1
click at [799, 665] on input "*" at bounding box center [873, 676] width 148 height 32
paste input "text"
type input "*"
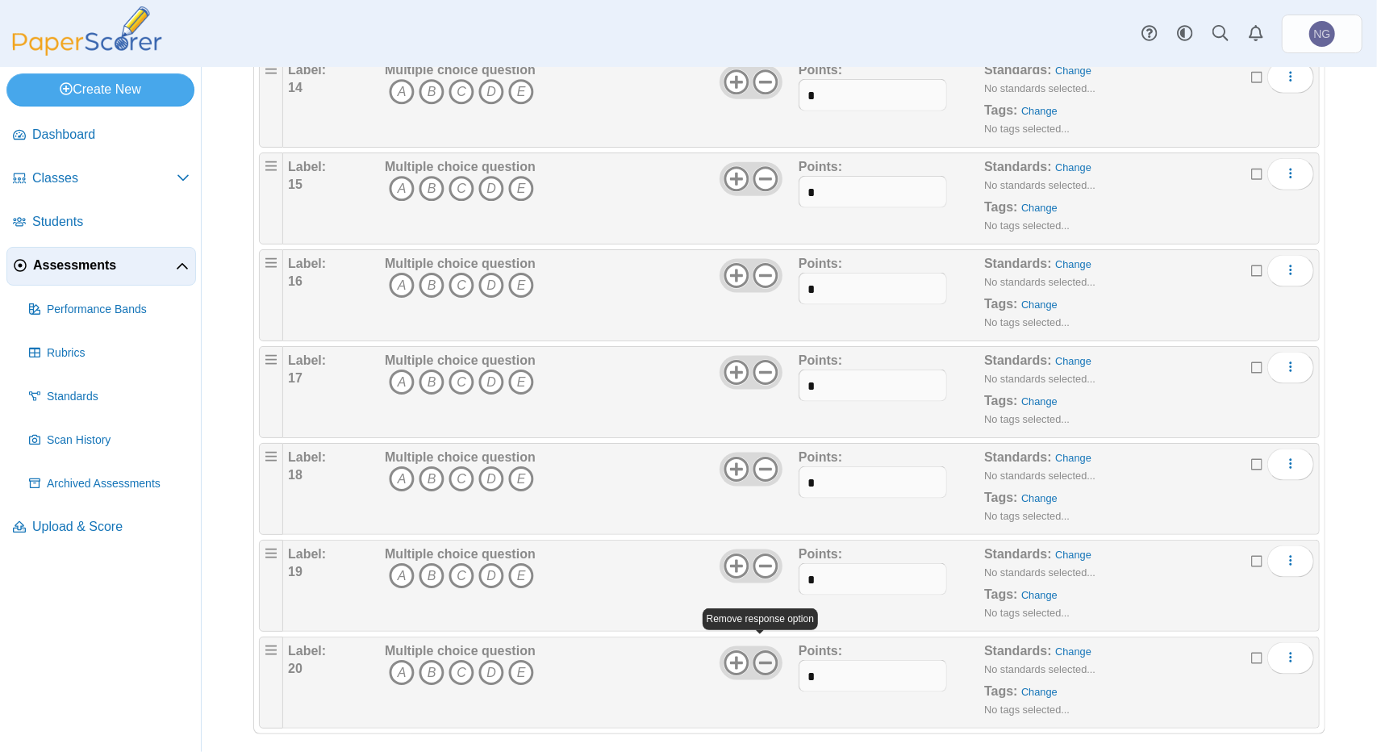
click at [757, 650] on use at bounding box center [765, 662] width 25 height 25
click at [763, 554] on use at bounding box center [765, 566] width 25 height 25
click at [763, 460] on icon at bounding box center [766, 470] width 26 height 26
click at [759, 360] on icon at bounding box center [766, 373] width 26 height 26
click at [760, 263] on use at bounding box center [765, 275] width 25 height 25
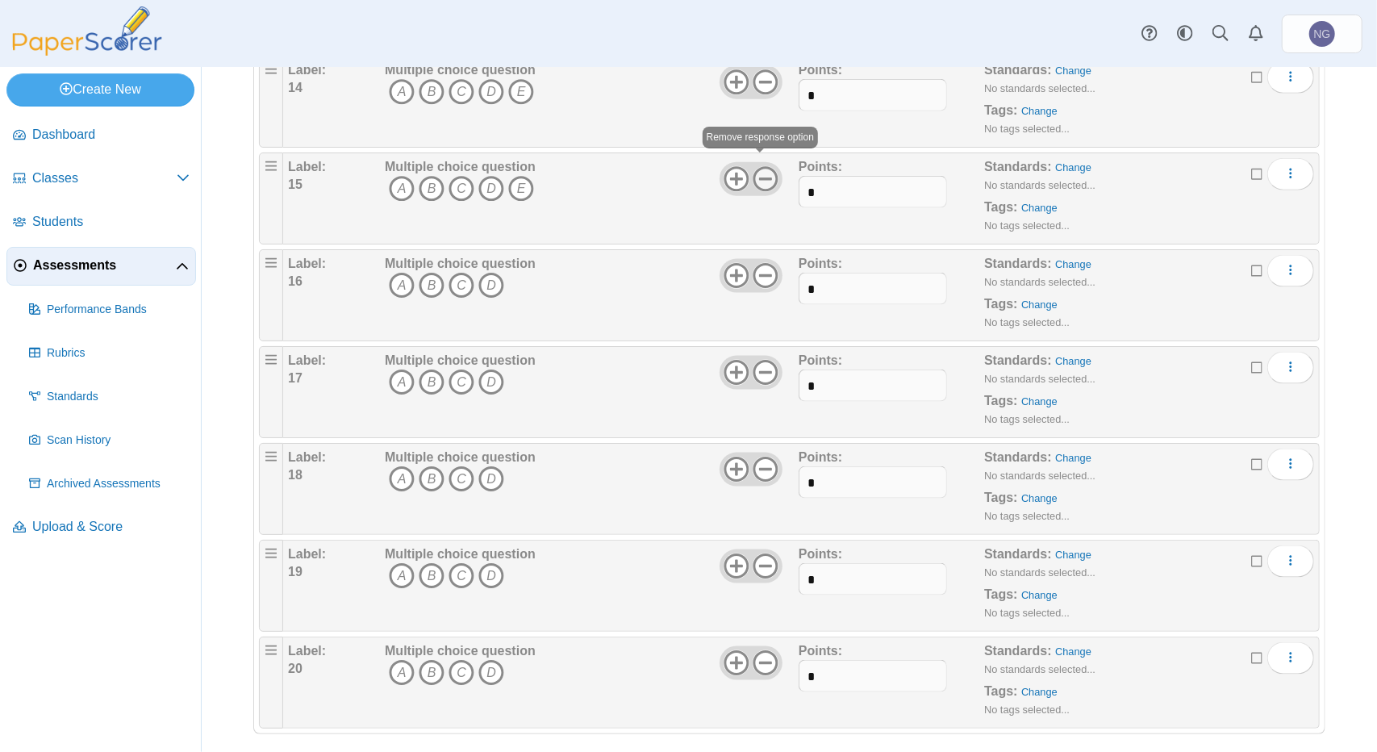
click at [759, 167] on use at bounding box center [765, 178] width 25 height 25
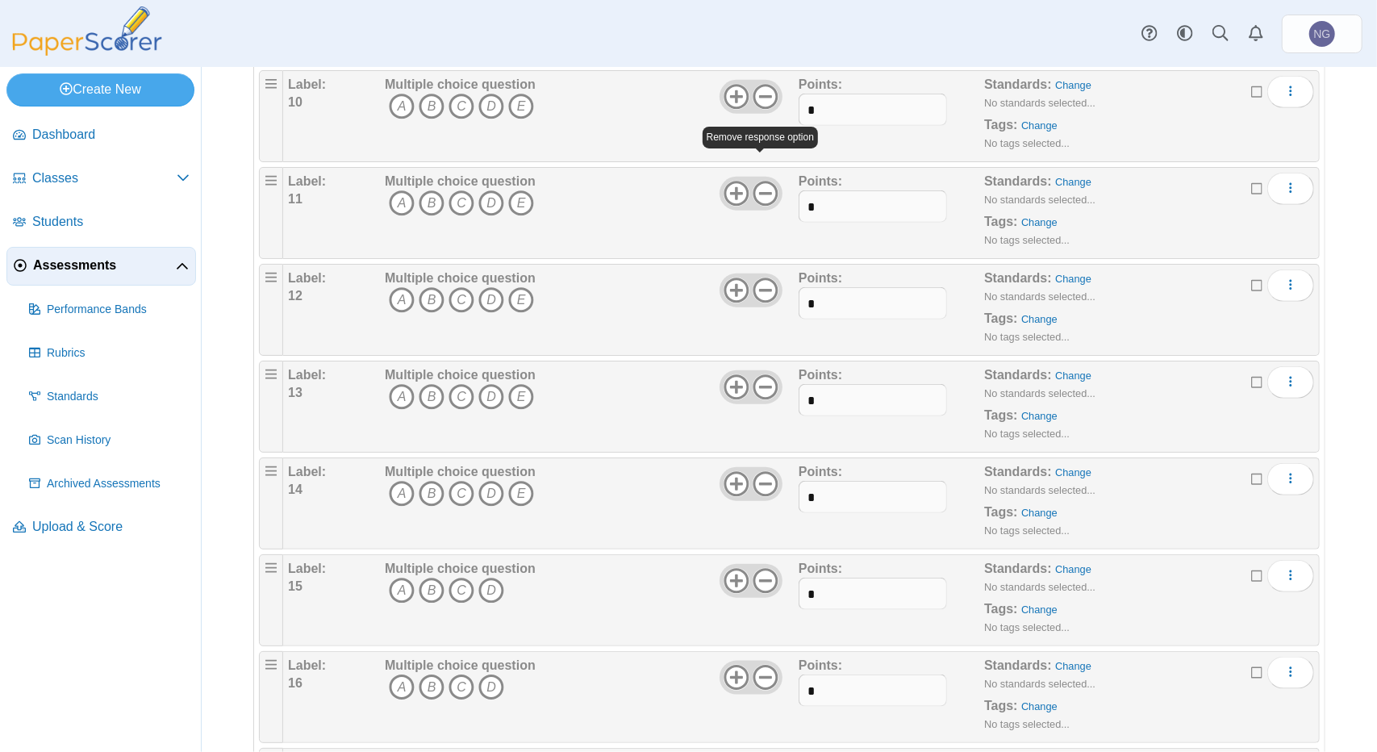
scroll to position [1012, 0]
click at [756, 478] on icon at bounding box center [766, 486] width 26 height 26
click at [764, 382] on icon at bounding box center [766, 389] width 26 height 26
click at [754, 282] on use at bounding box center [765, 291] width 25 height 25
click at [760, 189] on icon at bounding box center [766, 195] width 26 height 26
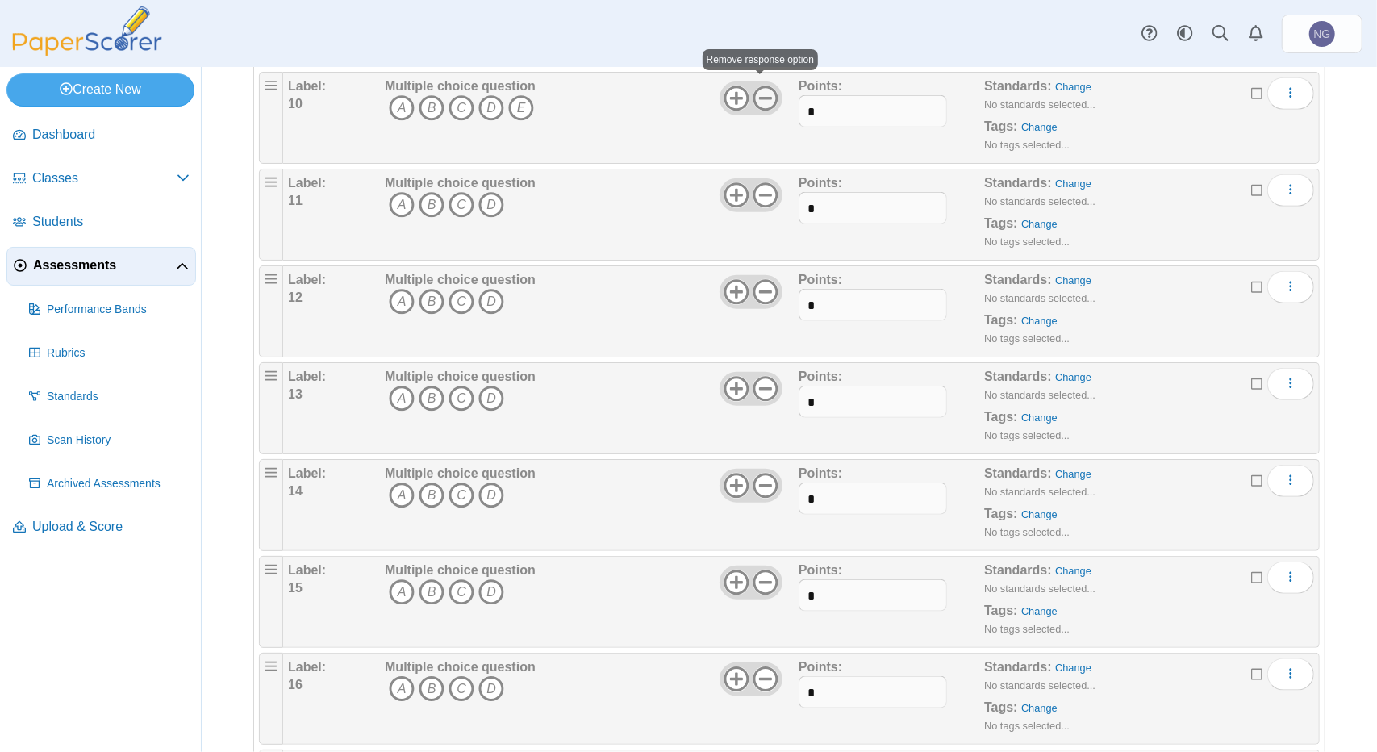
click at [763, 88] on icon at bounding box center [766, 99] width 26 height 26
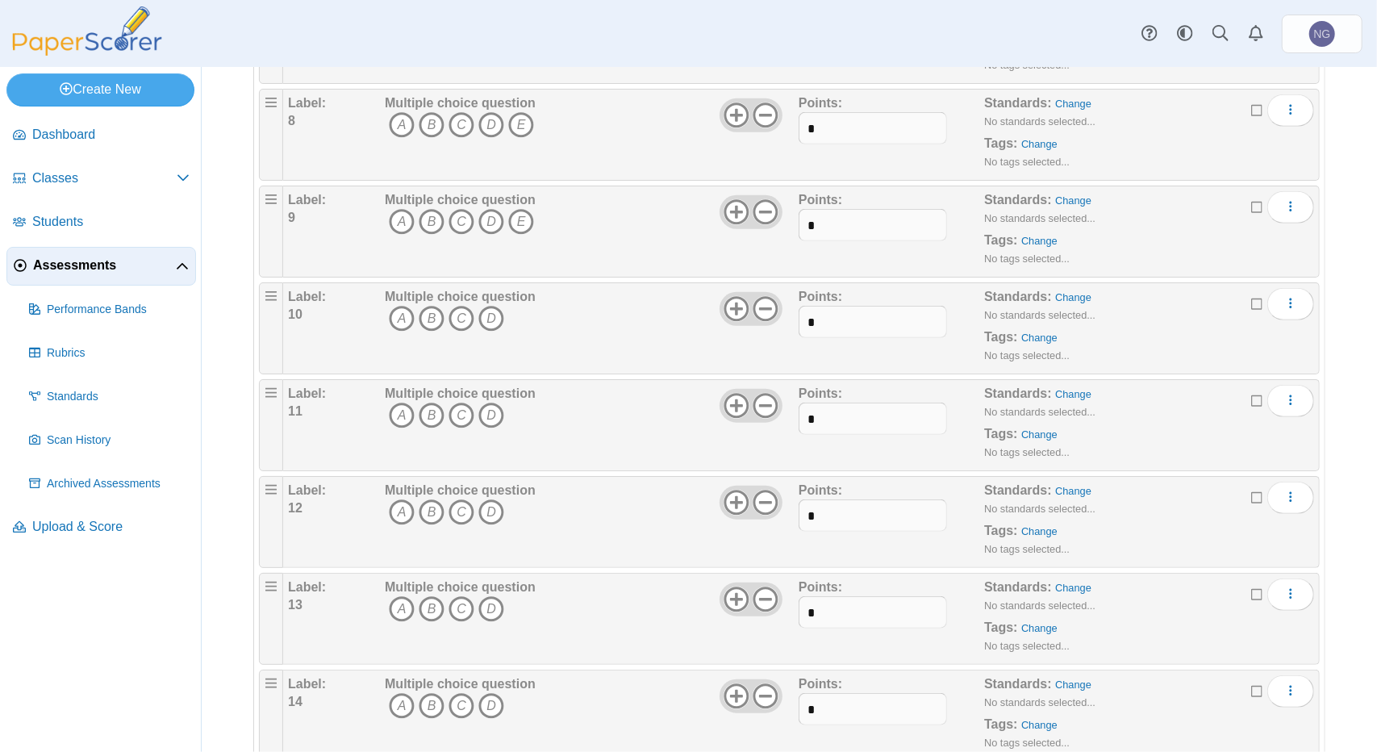
scroll to position [770, 0]
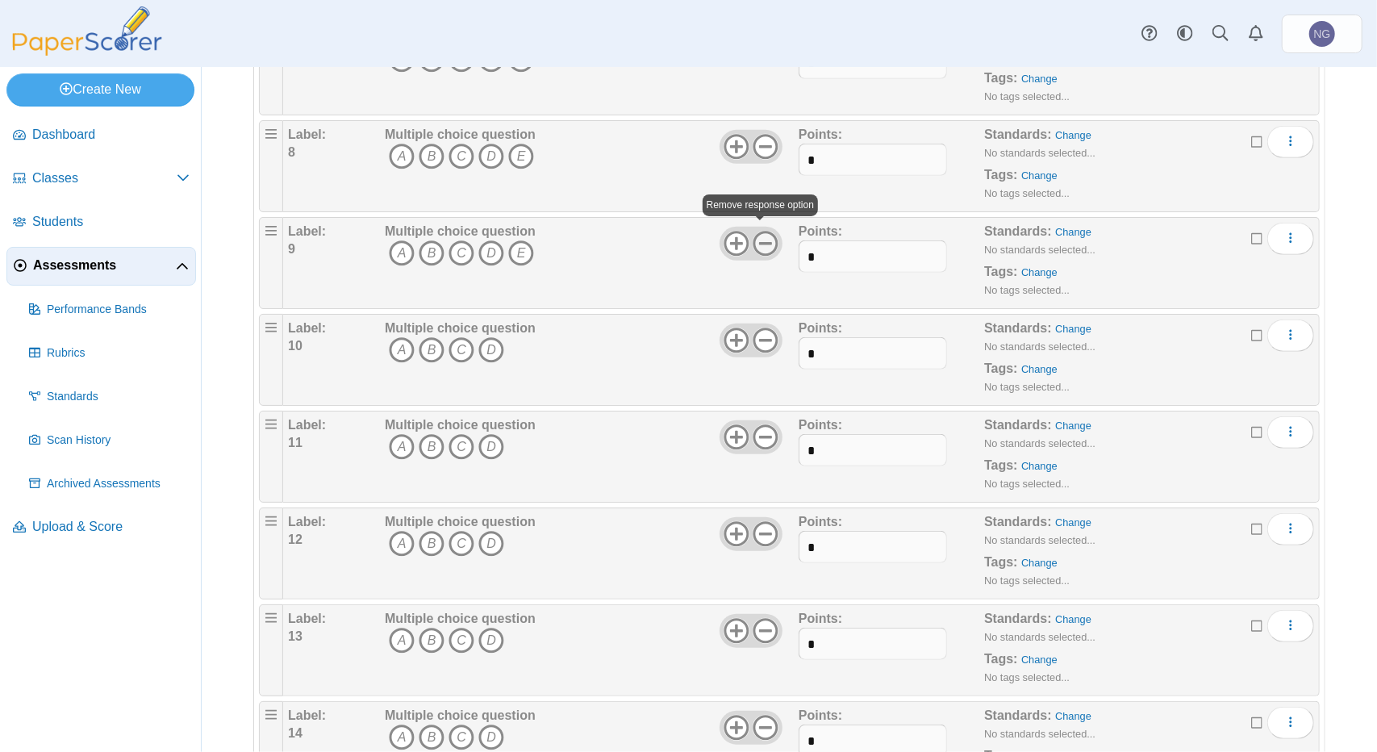
click at [767, 240] on icon at bounding box center [766, 244] width 26 height 26
click at [765, 144] on icon at bounding box center [766, 147] width 26 height 26
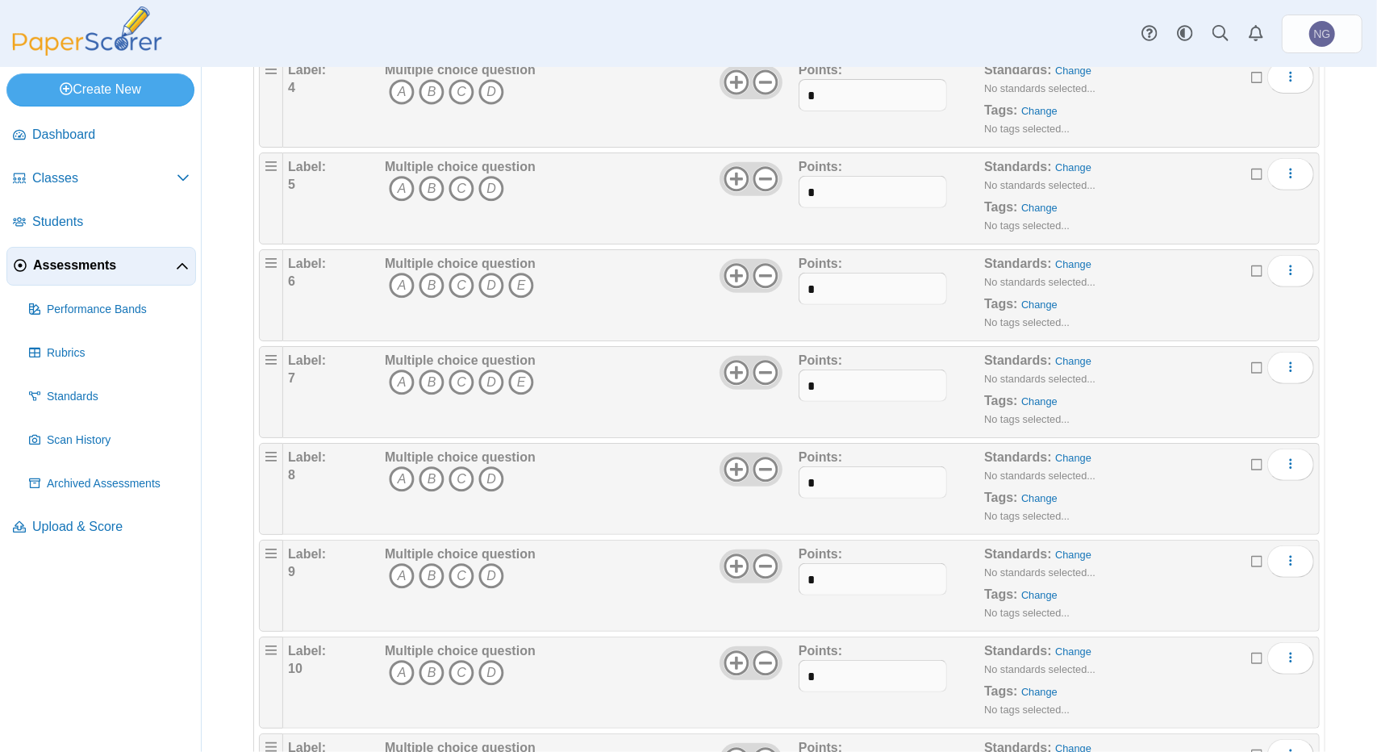
scroll to position [286, 0]
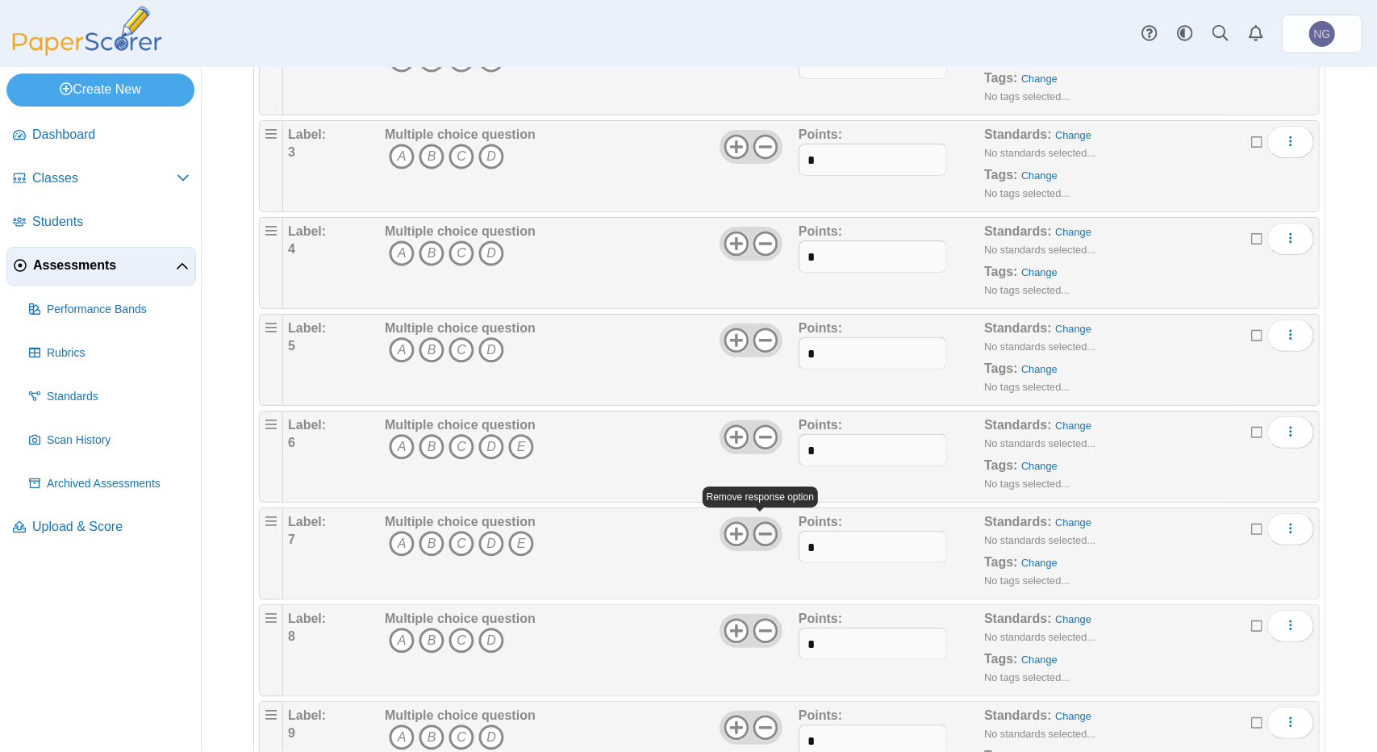
click at [762, 530] on icon at bounding box center [766, 534] width 26 height 26
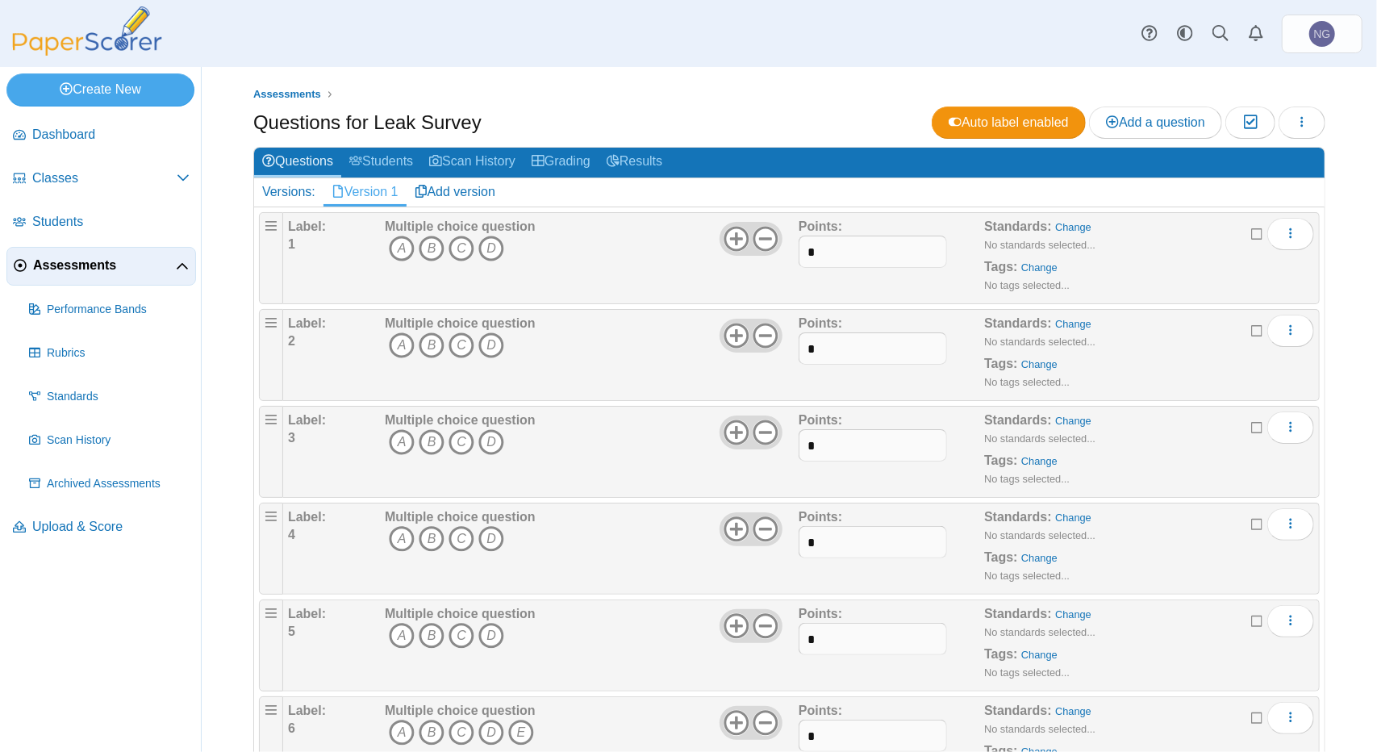
scroll to position [81, 0]
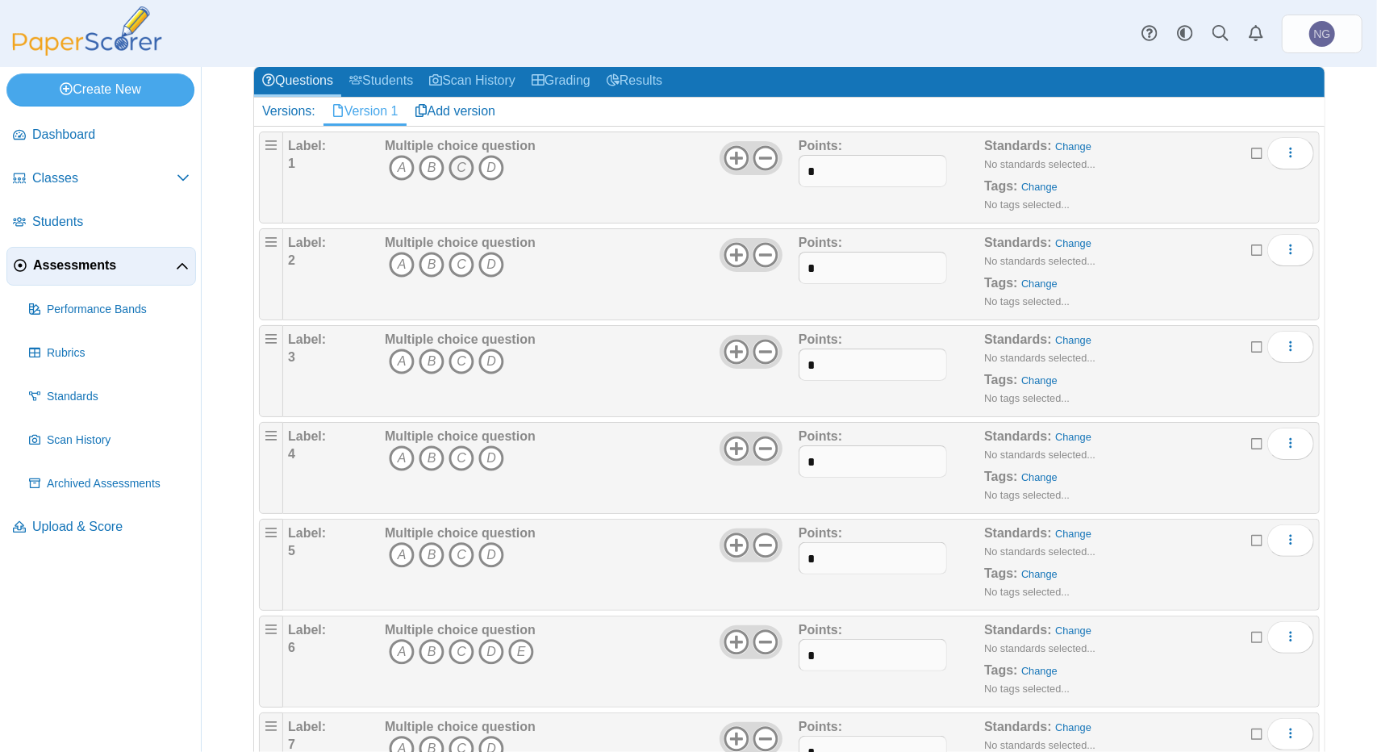
click at [463, 165] on icon "C" at bounding box center [462, 168] width 26 height 26
click at [400, 266] on icon "A" at bounding box center [402, 265] width 26 height 26
click at [500, 360] on icon "D" at bounding box center [492, 362] width 26 height 26
click at [434, 459] on icon "B" at bounding box center [432, 458] width 26 height 26
click at [405, 554] on icon "A" at bounding box center [402, 555] width 26 height 26
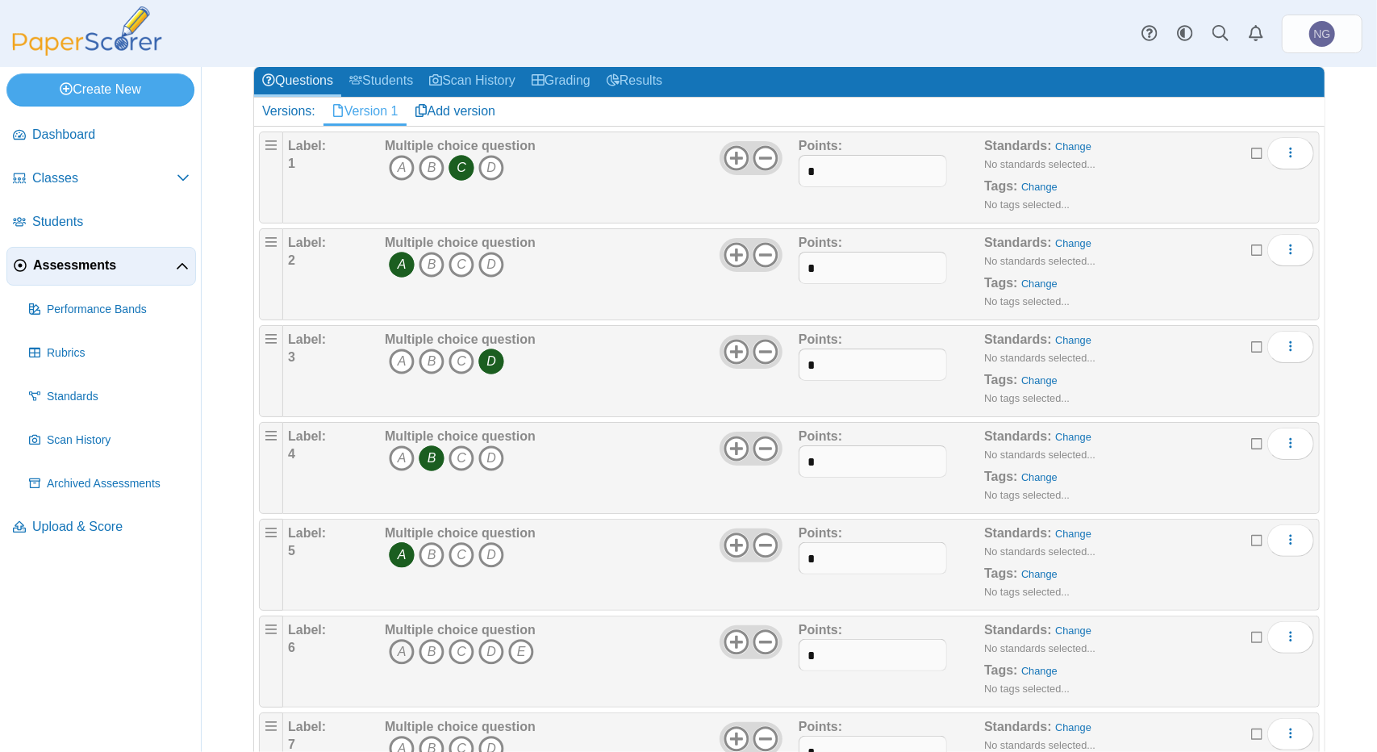
click at [398, 645] on icon "A" at bounding box center [402, 652] width 26 height 26
click at [463, 742] on icon "C" at bounding box center [462, 749] width 26 height 26
click at [764, 643] on icon at bounding box center [766, 642] width 26 height 26
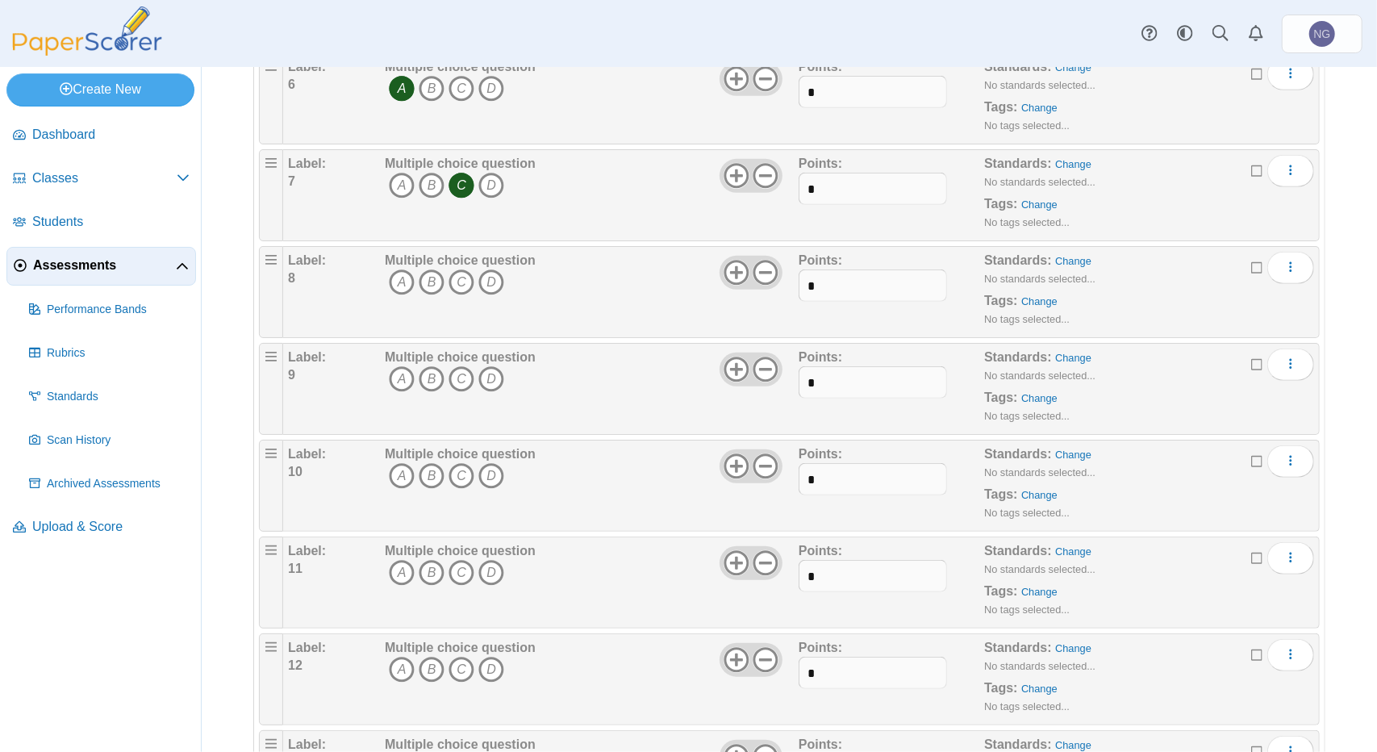
scroll to position [646, 0]
click at [462, 274] on icon "C" at bounding box center [462, 281] width 26 height 26
click at [463, 366] on icon "C" at bounding box center [462, 378] width 26 height 26
click at [460, 468] on icon "C" at bounding box center [462, 475] width 26 height 26
click at [399, 567] on icon "A" at bounding box center [402, 571] width 26 height 26
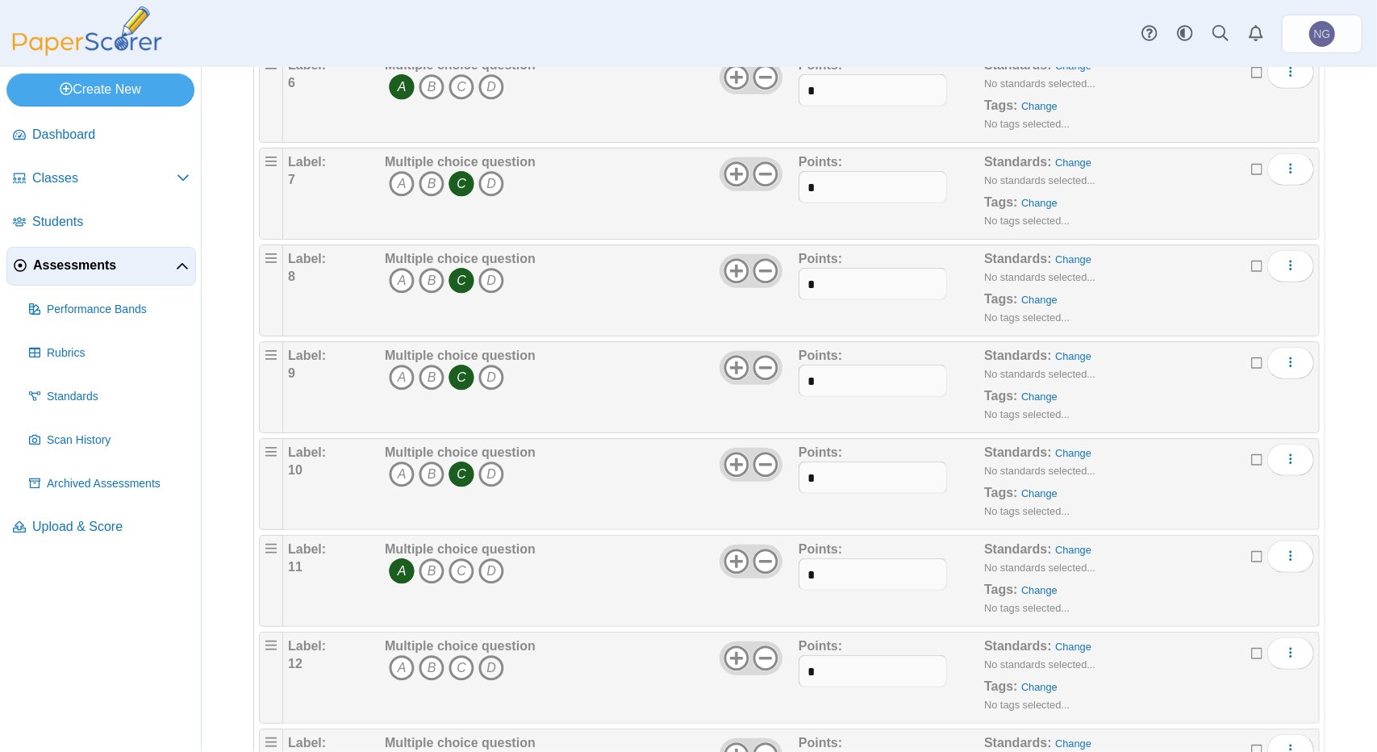
click at [490, 657] on icon "D" at bounding box center [492, 668] width 26 height 26
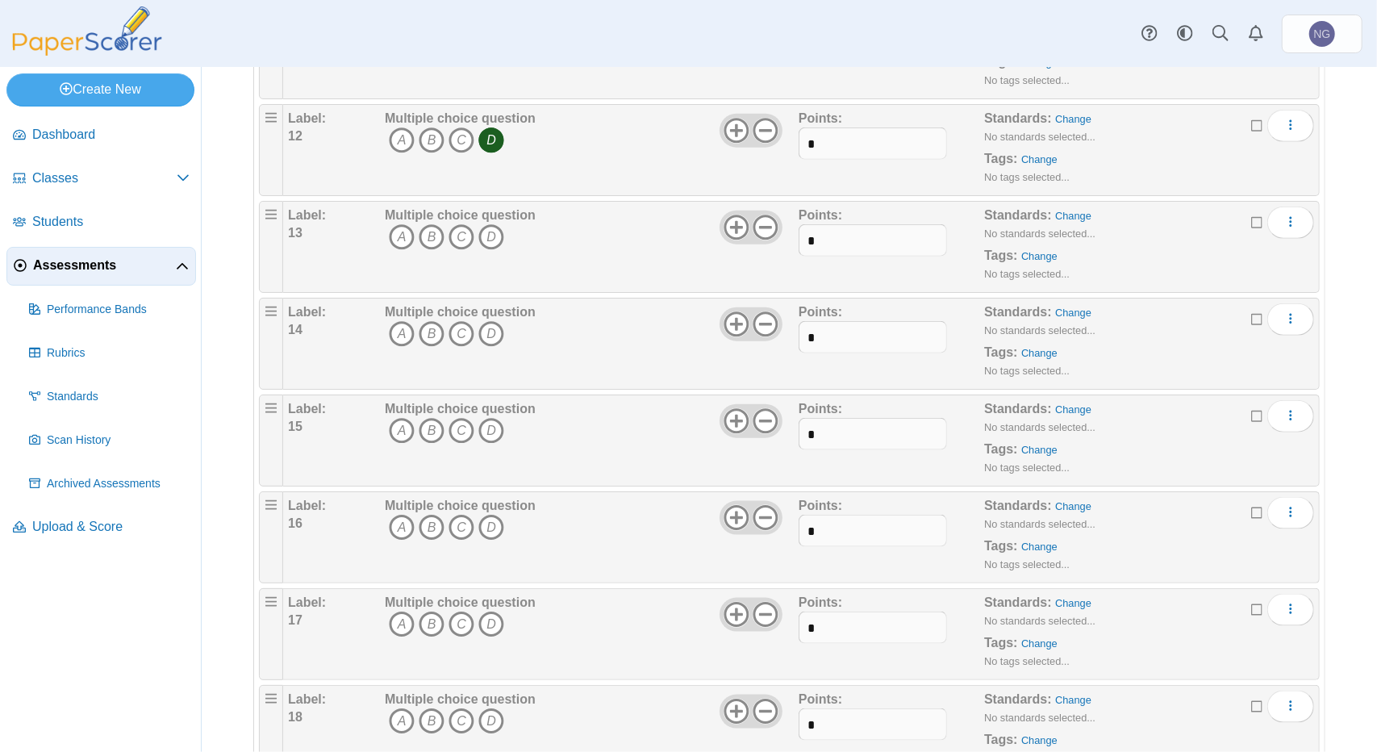
scroll to position [1210, 0]
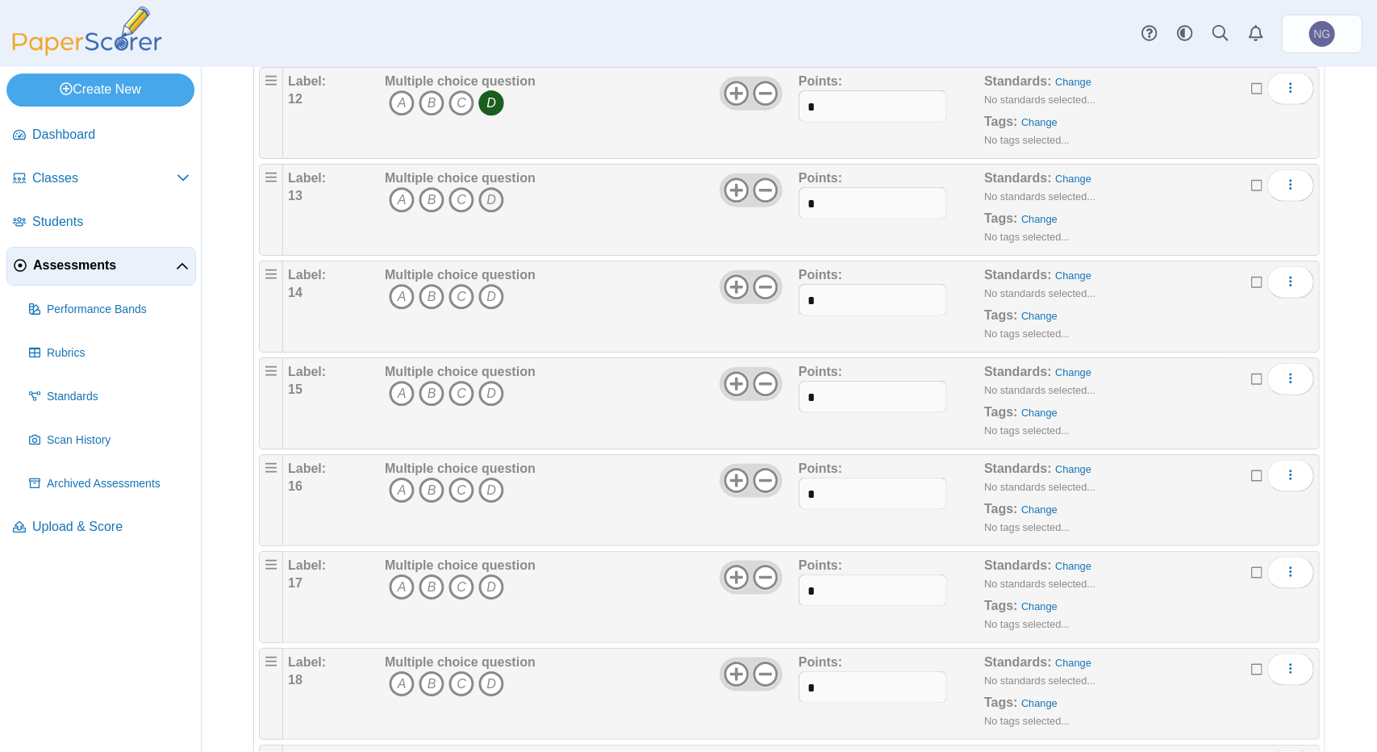
click at [486, 187] on icon "D" at bounding box center [492, 200] width 26 height 26
click at [431, 293] on icon "B" at bounding box center [432, 297] width 26 height 26
click at [405, 386] on icon "A" at bounding box center [402, 394] width 26 height 26
click at [404, 486] on icon "A" at bounding box center [402, 491] width 26 height 26
click at [462, 579] on icon "C" at bounding box center [462, 588] width 26 height 26
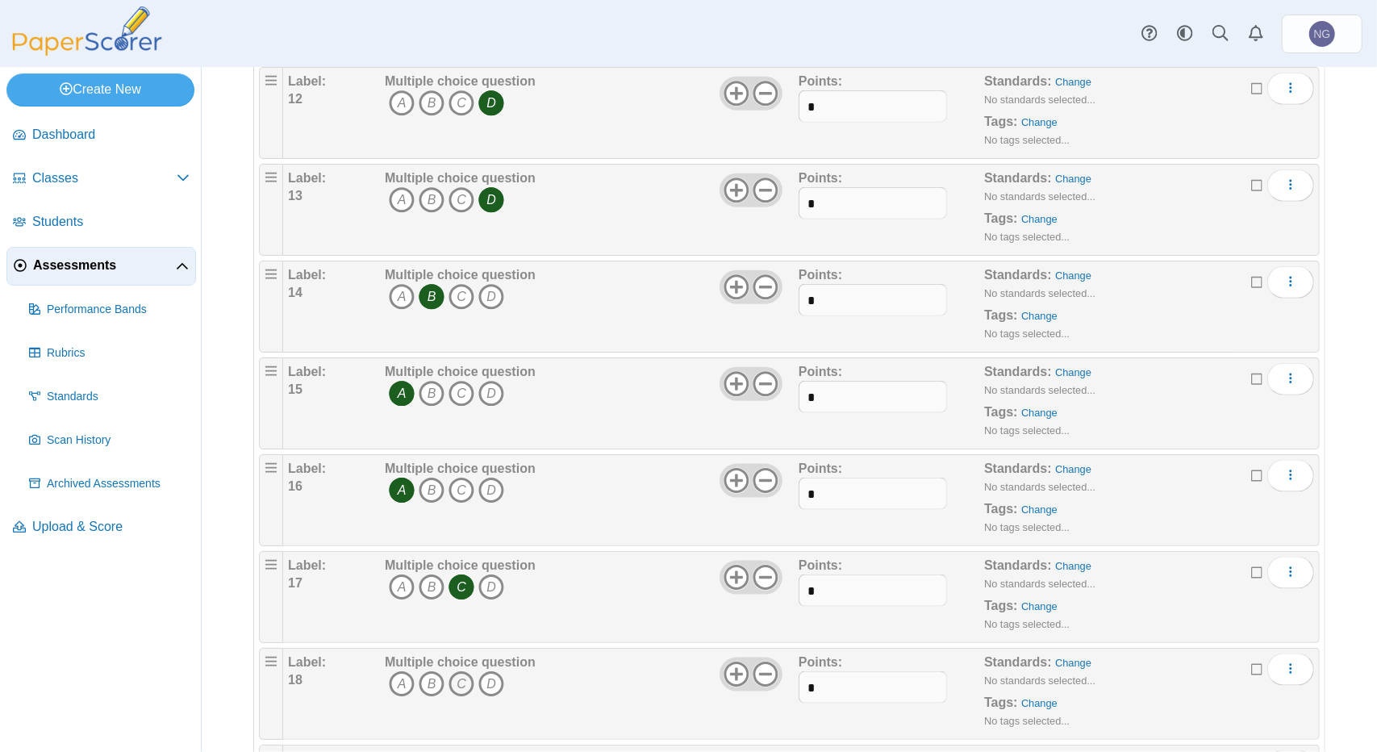
click at [465, 676] on icon "C" at bounding box center [462, 684] width 26 height 26
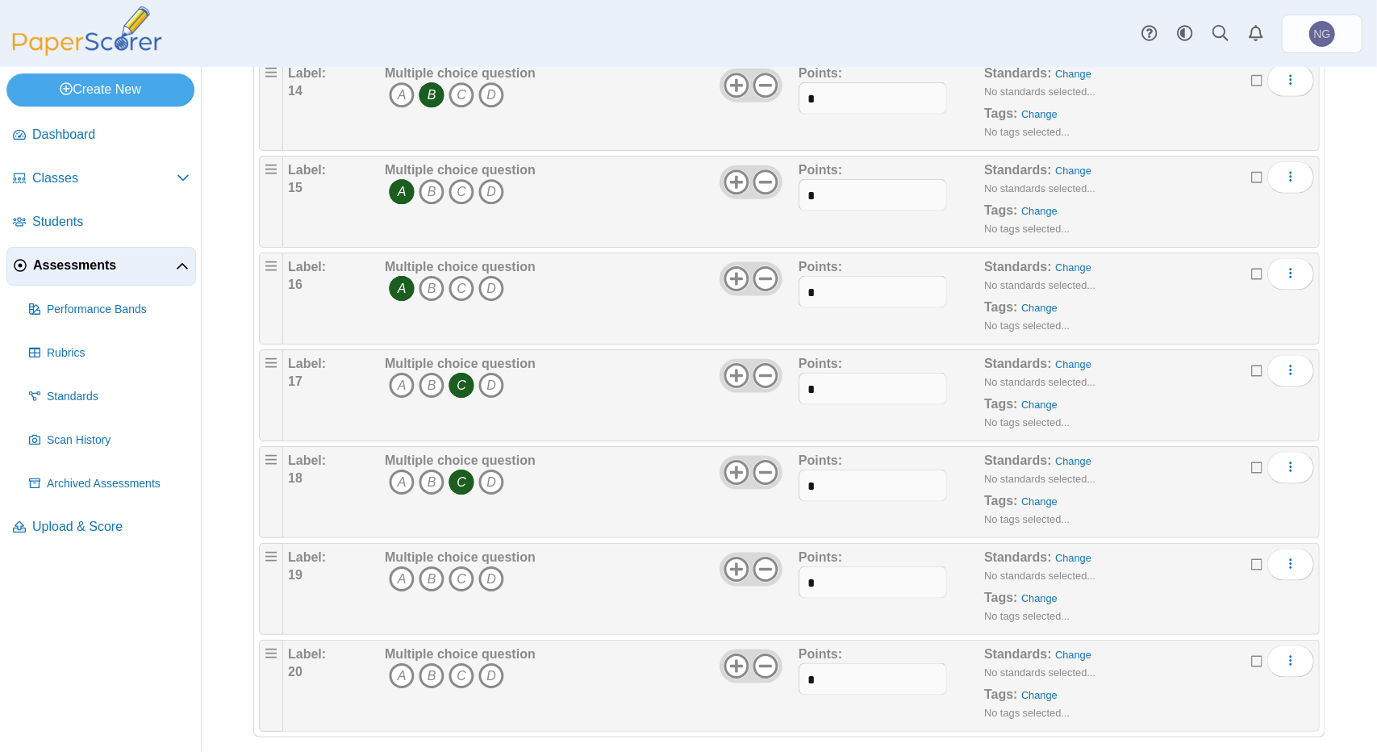
scroll to position [1415, 0]
click at [432, 564] on icon "B" at bounding box center [432, 576] width 26 height 26
click at [491, 667] on icon "D" at bounding box center [492, 673] width 26 height 26
click at [760, 560] on icon at bounding box center [766, 567] width 26 height 26
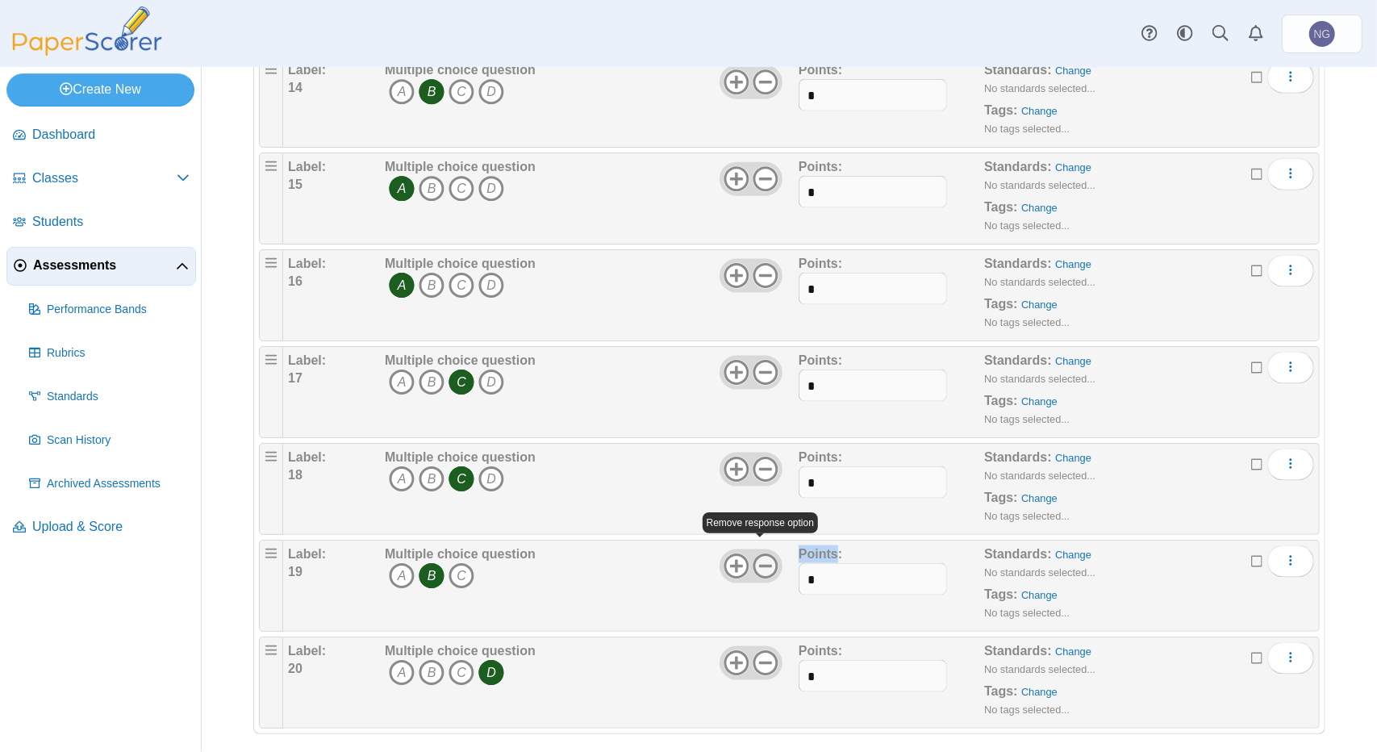
click at [760, 561] on icon at bounding box center [766, 567] width 26 height 26
click at [61, 257] on span "Assessments" at bounding box center [104, 266] width 143 height 18
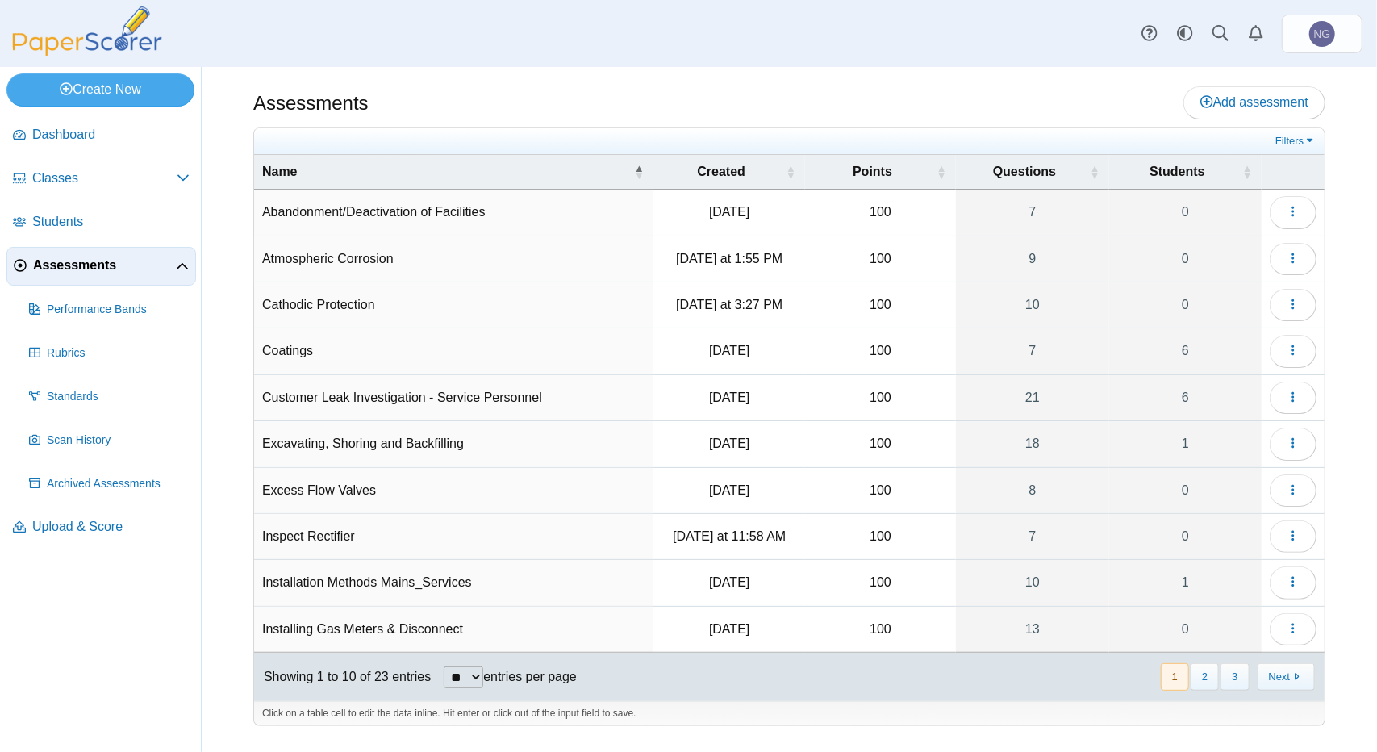
click at [483, 667] on select "** ** ** ***" at bounding box center [464, 678] width 40 height 22
select select "**"
click at [444, 667] on select "** ** ** ***" at bounding box center [464, 678] width 40 height 22
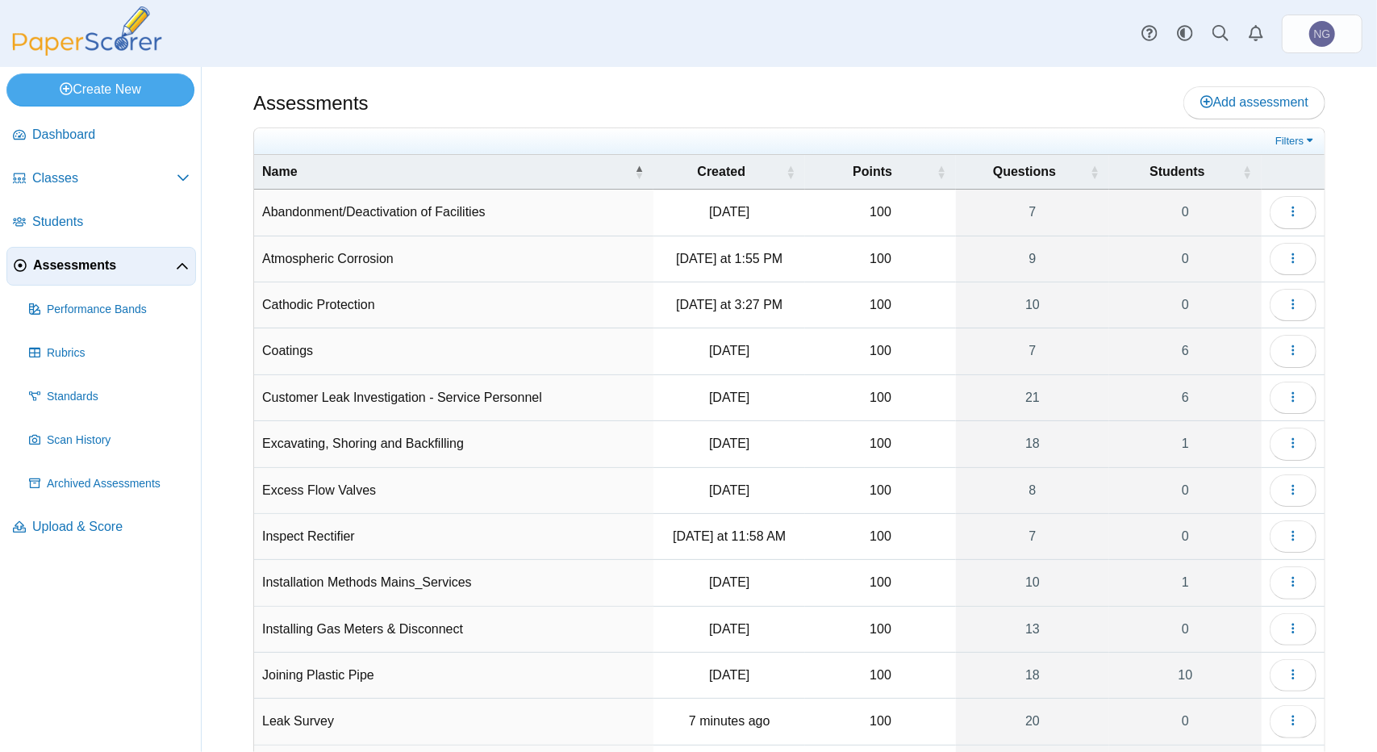
scroll to position [81, 0]
